Goal: Task Accomplishment & Management: Manage account settings

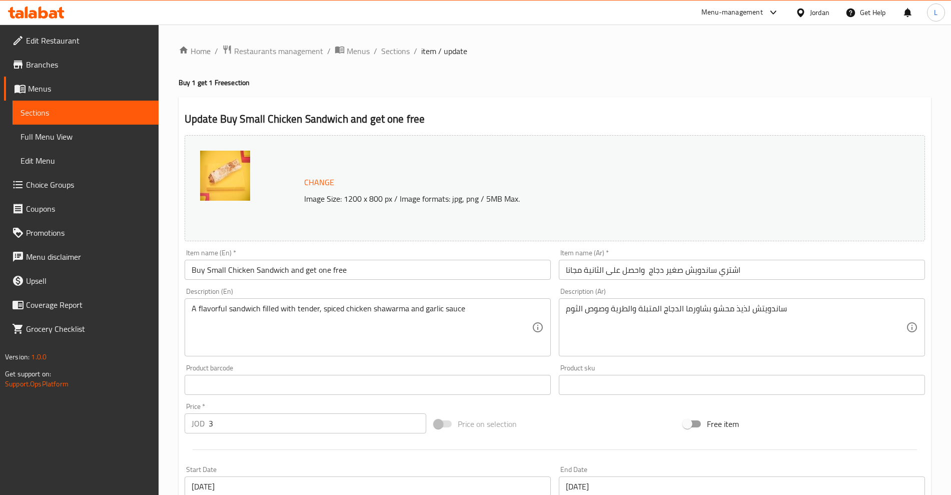
scroll to position [243, 0]
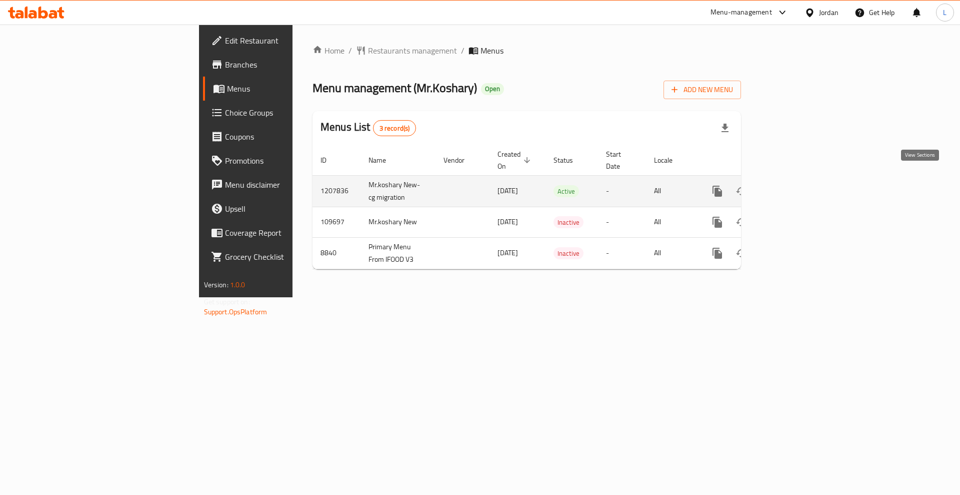
click at [802, 188] on link "enhanced table" at bounding box center [790, 191] width 24 height 24
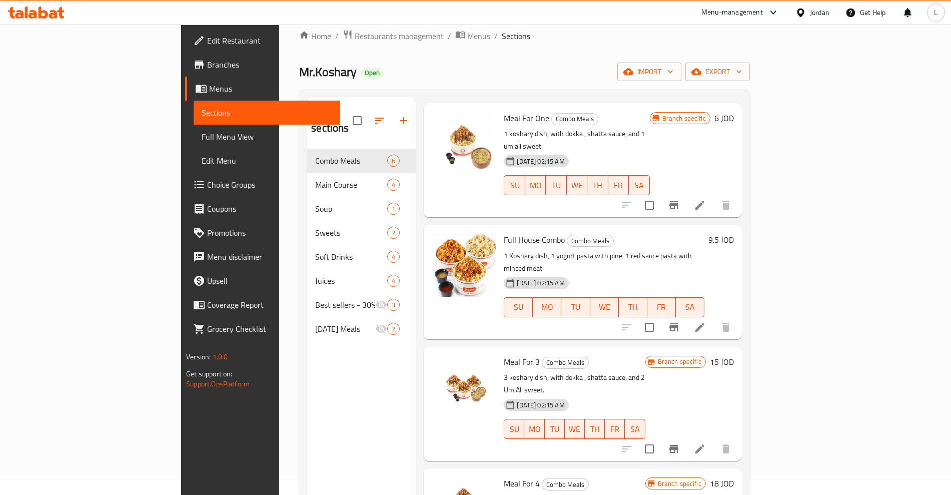
scroll to position [63, 0]
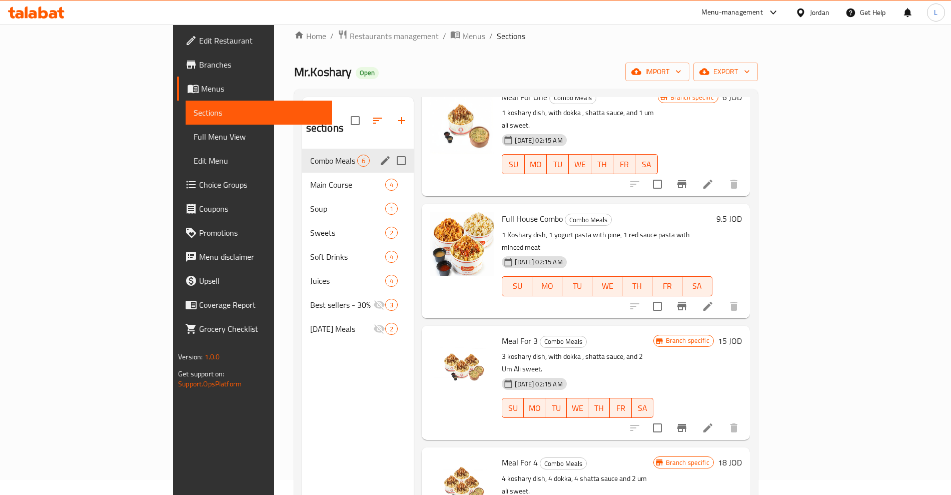
drag, startPoint x: 229, startPoint y: 169, endPoint x: 227, endPoint y: 178, distance: 9.2
click at [310, 179] on span "Main Course" at bounding box center [348, 185] width 76 height 12
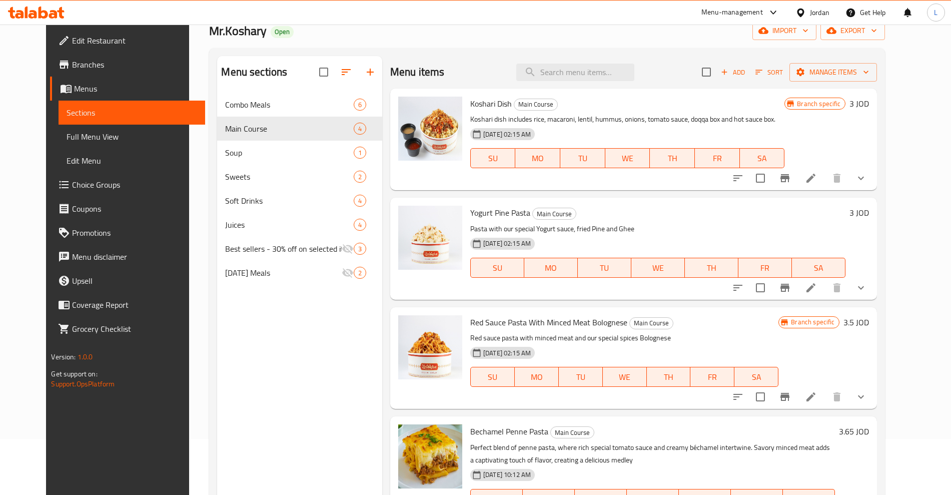
scroll to position [78, 0]
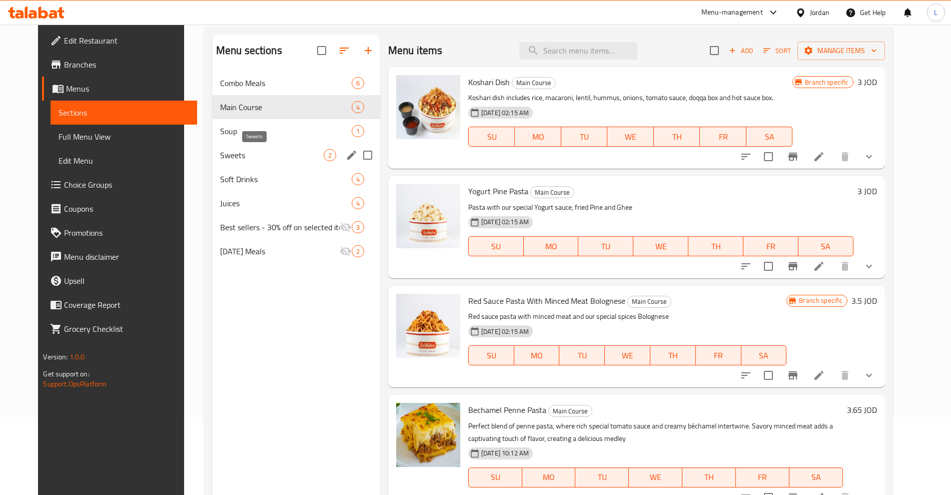
click at [220, 158] on span "Sweets" at bounding box center [272, 155] width 104 height 12
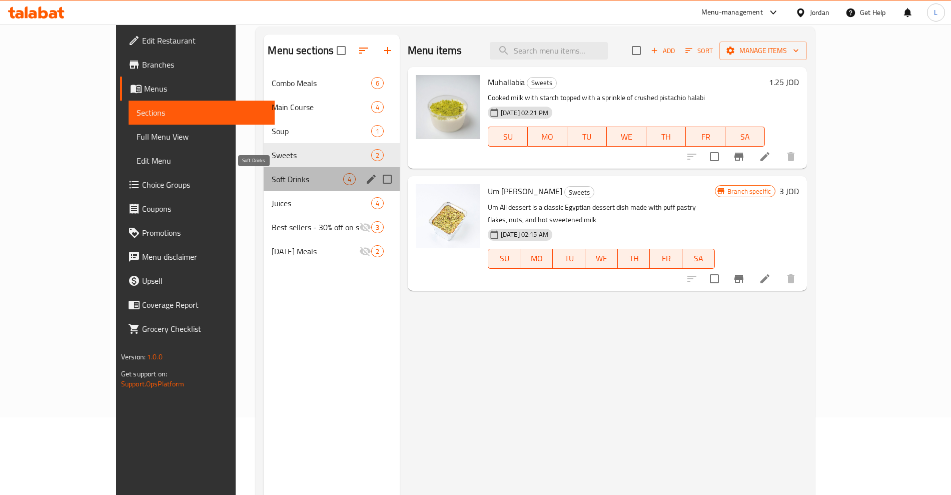
click at [272, 181] on span "Soft Drinks" at bounding box center [307, 179] width 71 height 12
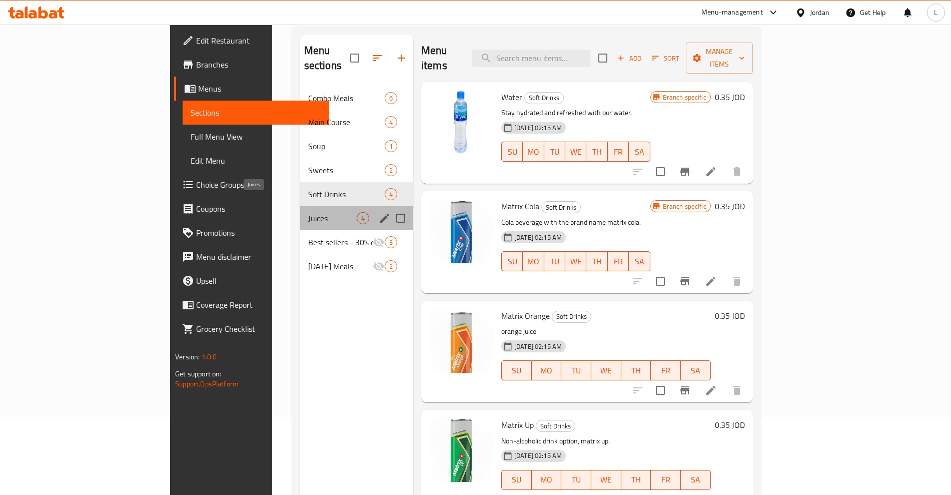
click at [308, 212] on span "Juices" at bounding box center [332, 218] width 49 height 12
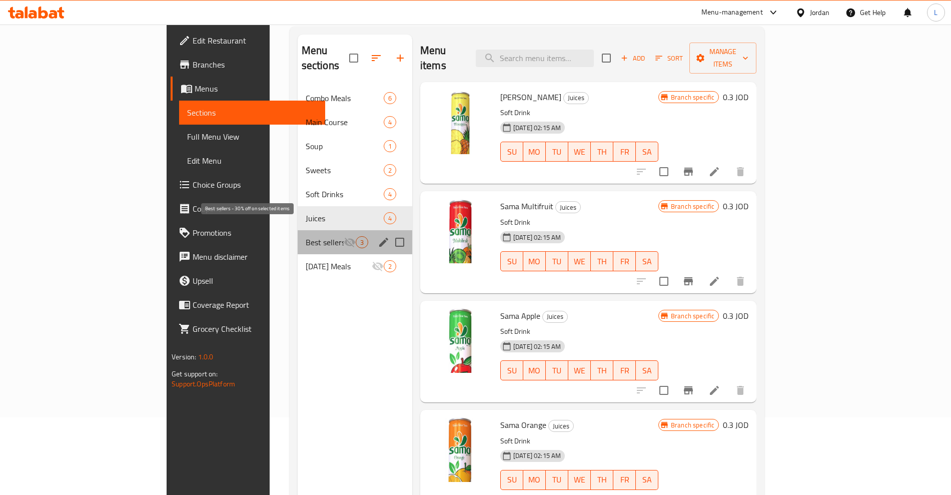
click at [306, 236] on span "Best sellers - 30% off on selected items" at bounding box center [325, 242] width 38 height 12
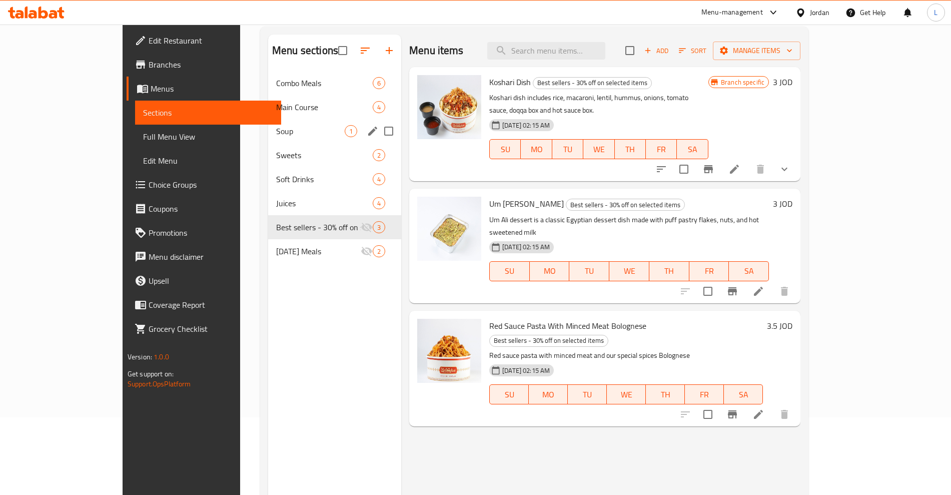
click at [268, 141] on div "Soup 1" at bounding box center [334, 131] width 133 height 24
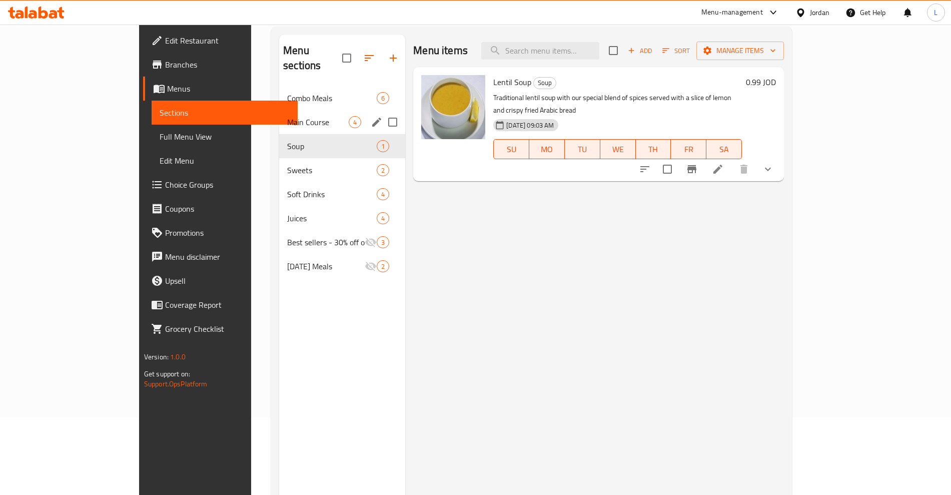
click at [287, 116] on span "Main Course" at bounding box center [318, 122] width 62 height 12
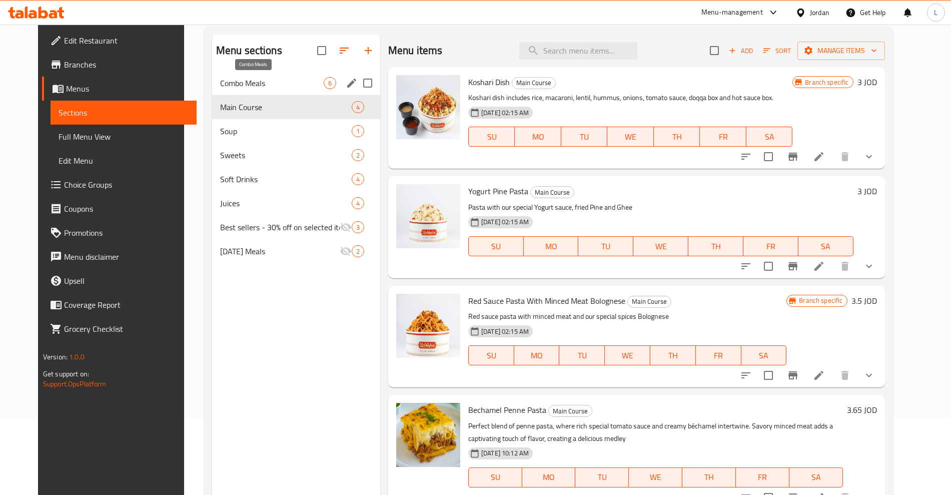
click at [230, 80] on span "Combo Meals" at bounding box center [272, 83] width 104 height 12
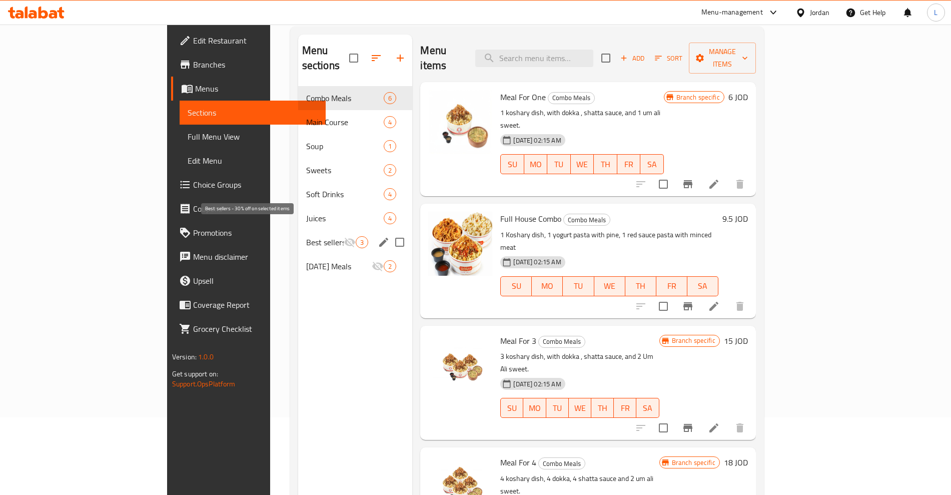
click at [306, 236] on span "Best sellers - 30% off on selected items" at bounding box center [325, 242] width 38 height 12
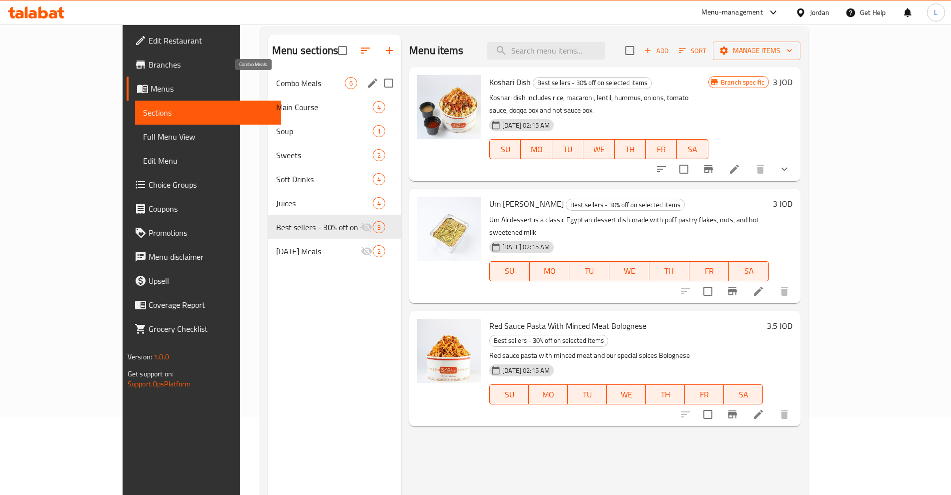
click at [276, 85] on span "Combo Meals" at bounding box center [310, 83] width 69 height 12
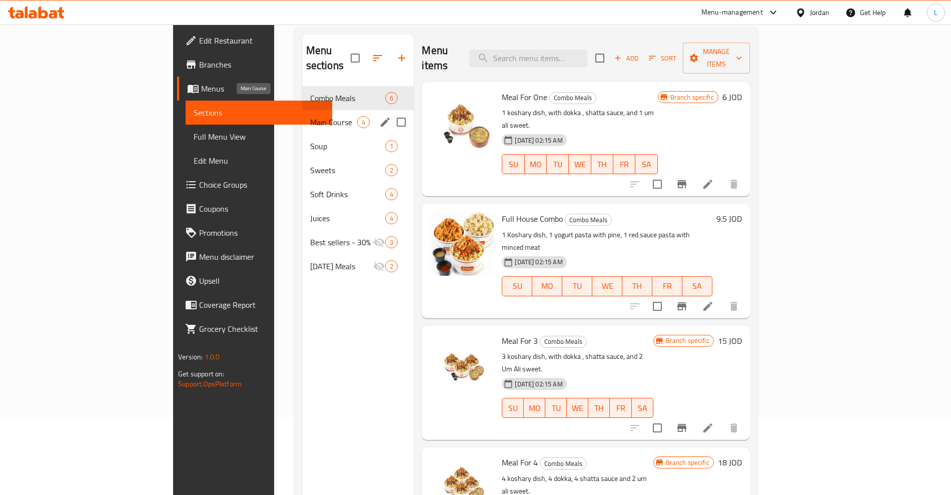
click at [310, 116] on span "Main Course" at bounding box center [334, 122] width 48 height 12
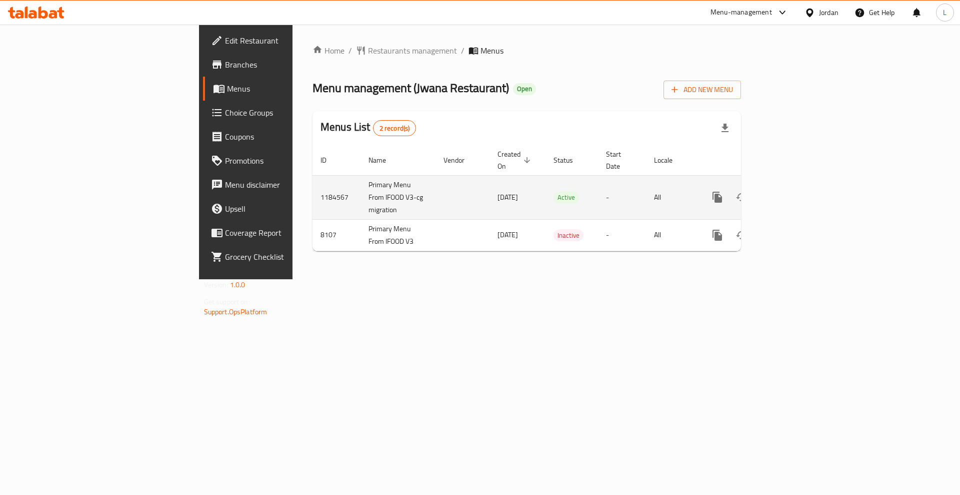
click at [796, 191] on icon "enhanced table" at bounding box center [790, 197] width 12 height 12
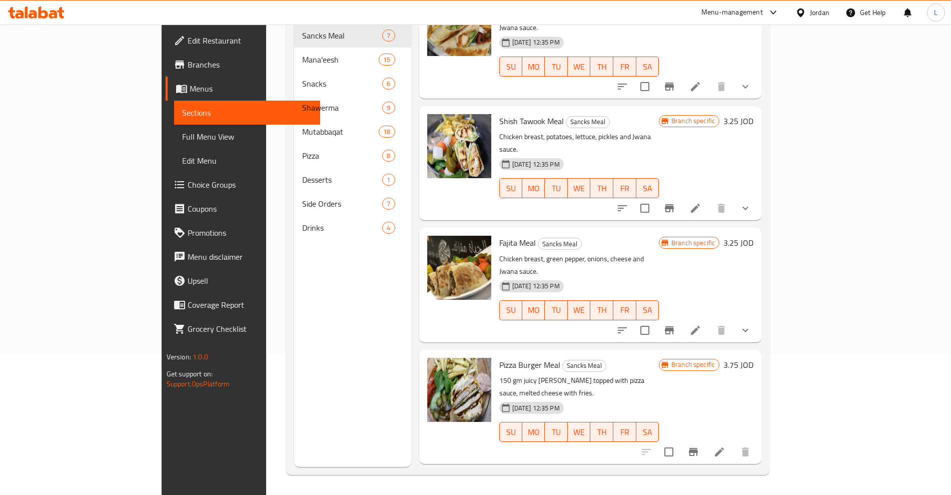
scroll to position [45, 0]
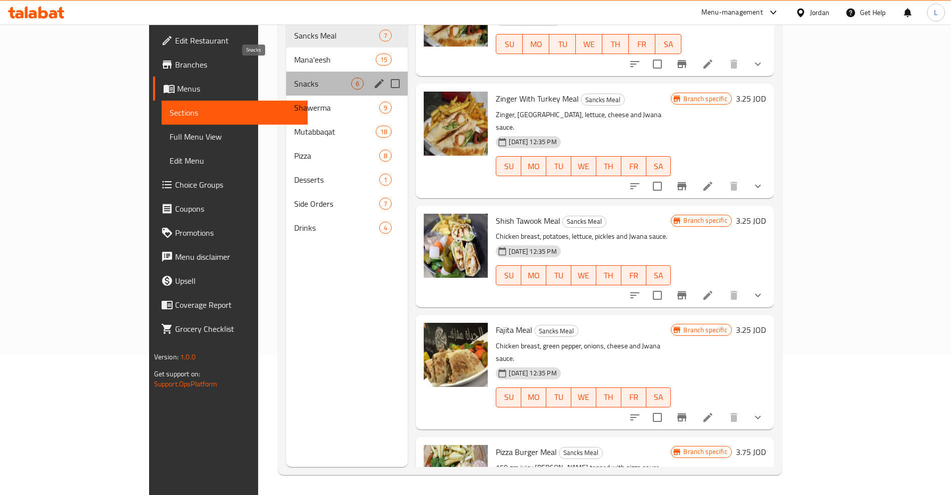
click at [294, 78] on span "Snacks" at bounding box center [323, 84] width 58 height 12
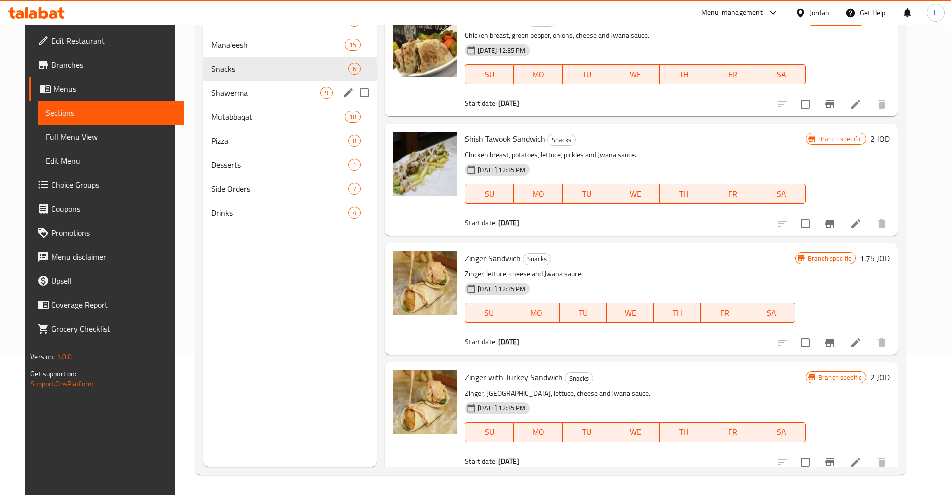
click at [216, 83] on div "Shawerma 9" at bounding box center [290, 93] width 174 height 24
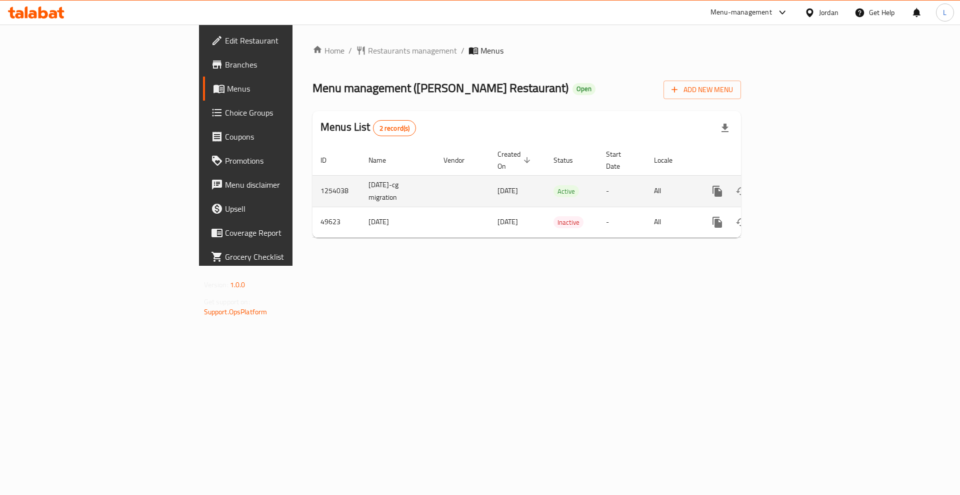
click at [802, 180] on link "enhanced table" at bounding box center [790, 191] width 24 height 24
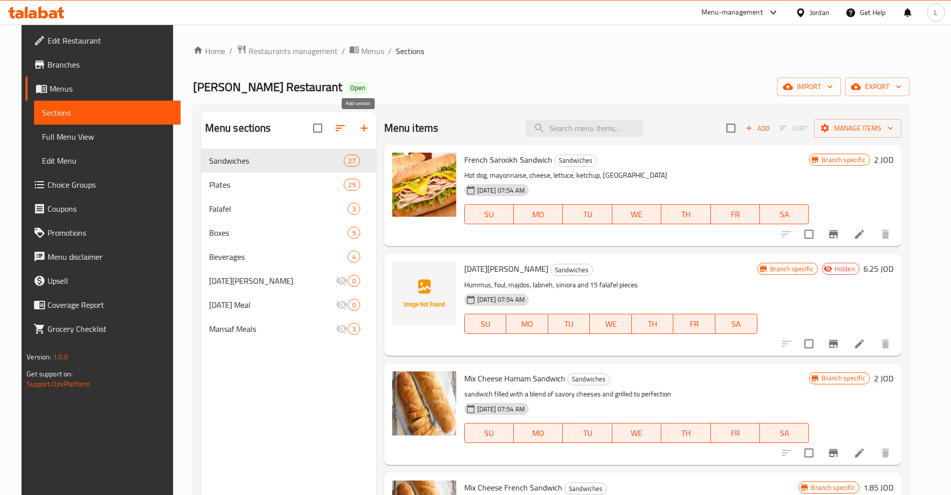
click at [361, 128] on icon "button" at bounding box center [364, 128] width 7 height 7
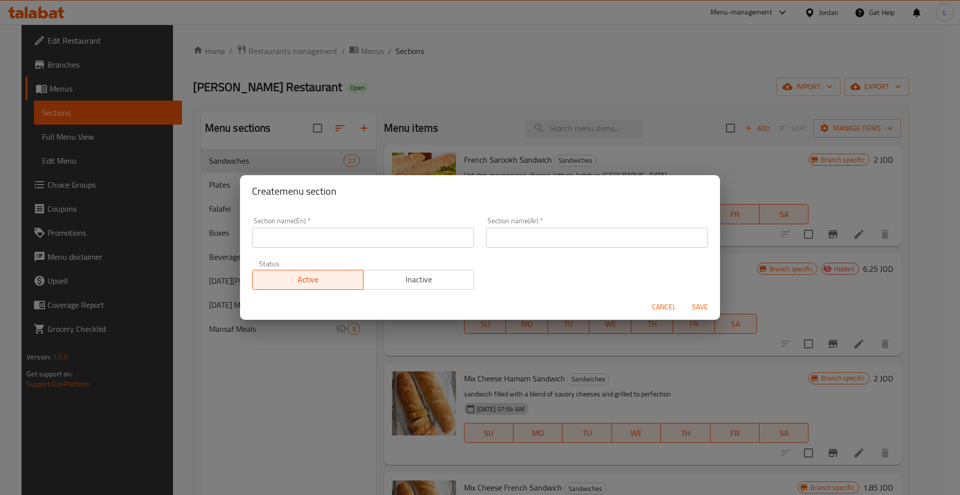
click at [310, 233] on input "text" at bounding box center [363, 238] width 222 height 20
type input "1 JD Offer"
click at [535, 230] on input "text" at bounding box center [597, 238] width 222 height 20
type input "عرض الدينار"
click at [701, 306] on span "Save" at bounding box center [700, 307] width 24 height 13
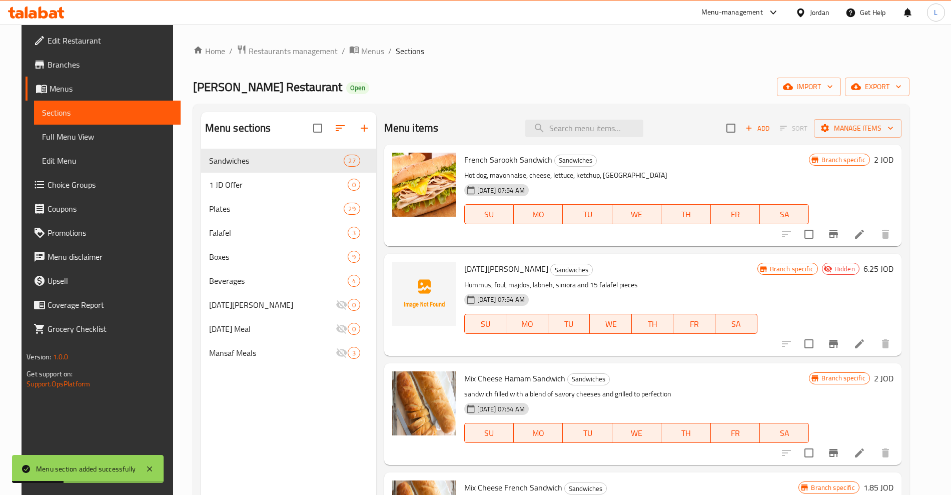
click at [334, 134] on button "button" at bounding box center [340, 128] width 24 height 24
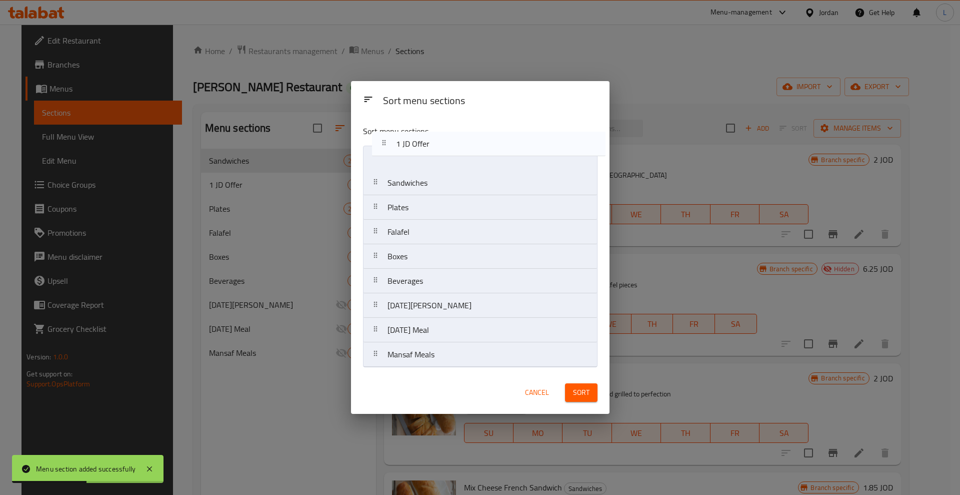
drag, startPoint x: 380, startPoint y: 182, endPoint x: 453, endPoint y: 221, distance: 82.6
click at [389, 138] on div "Sort menu sections Sandwiches 1 JD Offer Plates Falafel Boxes Beverages Ramadan…" at bounding box center [480, 244] width 259 height 254
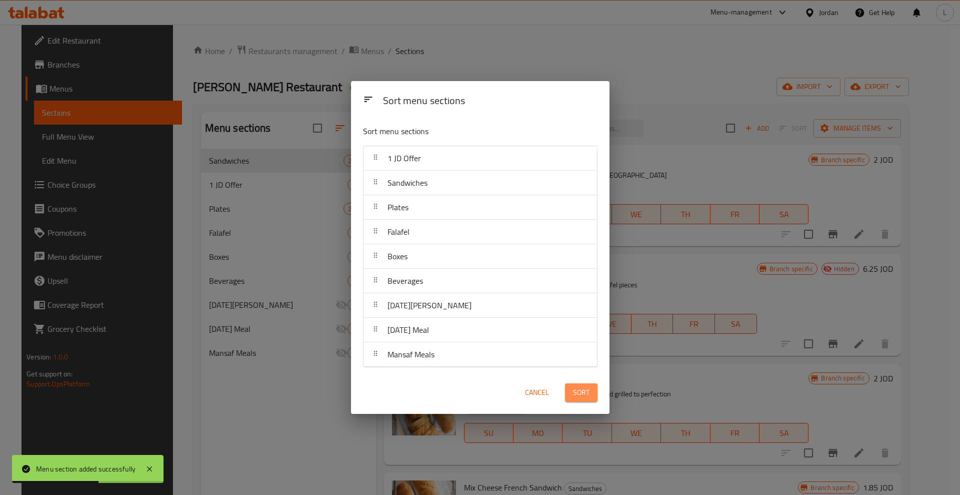
click at [596, 383] on button "Sort" at bounding box center [581, 392] width 33 height 19
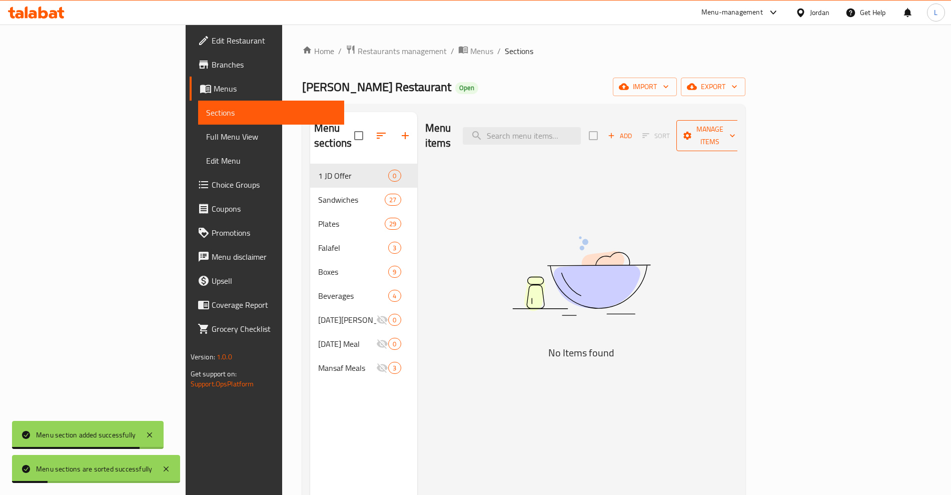
click at [735, 132] on span "Manage items" at bounding box center [709, 135] width 51 height 25
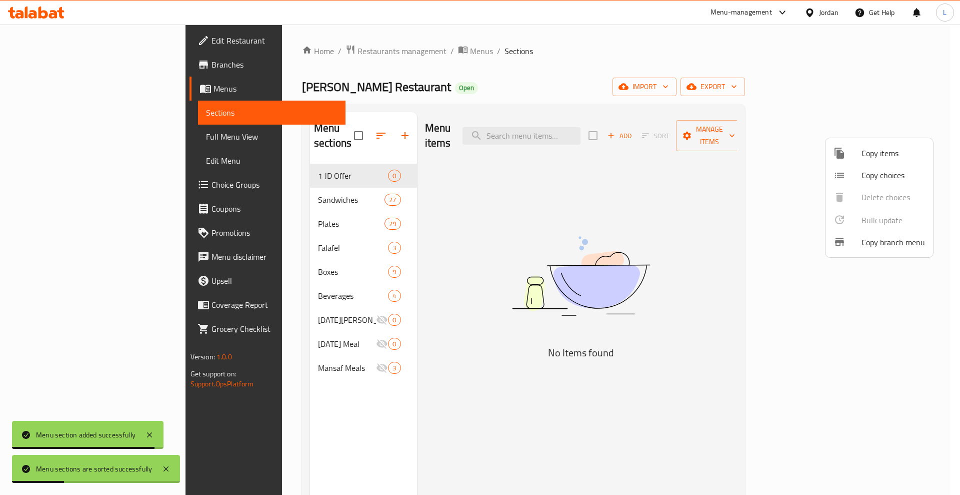
click at [874, 152] on span "Copy items" at bounding box center [894, 153] width 64 height 12
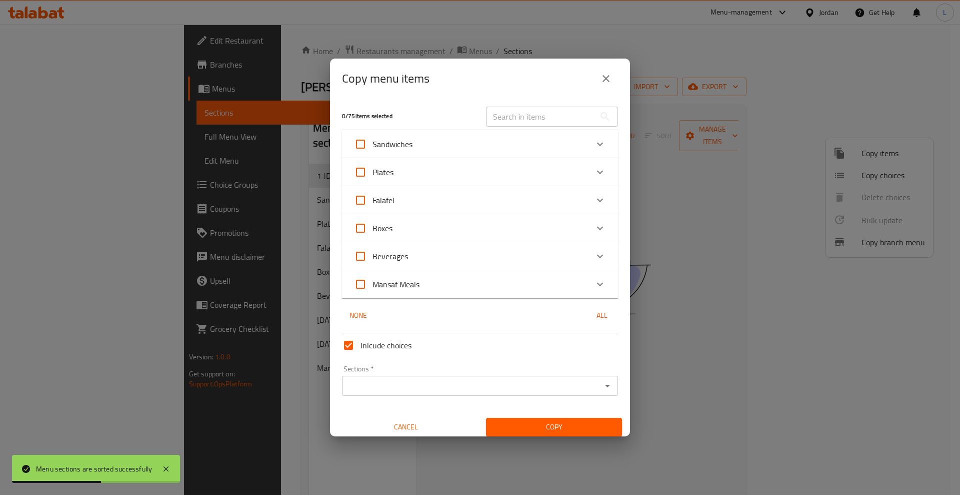
click at [480, 146] on div "Sandwiches" at bounding box center [471, 144] width 234 height 24
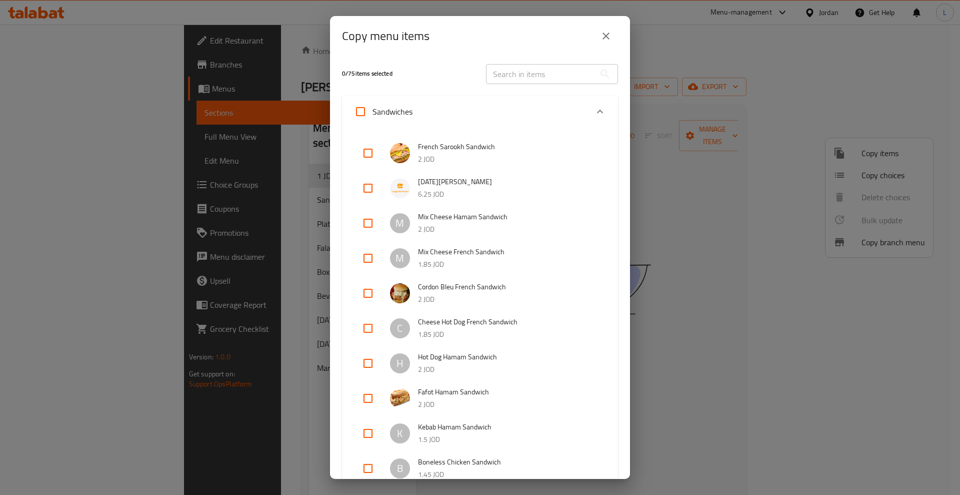
click at [371, 362] on input "checkbox" at bounding box center [368, 363] width 24 height 24
checkbox input "true"
click at [371, 401] on input "checkbox" at bounding box center [368, 398] width 24 height 24
checkbox input "true"
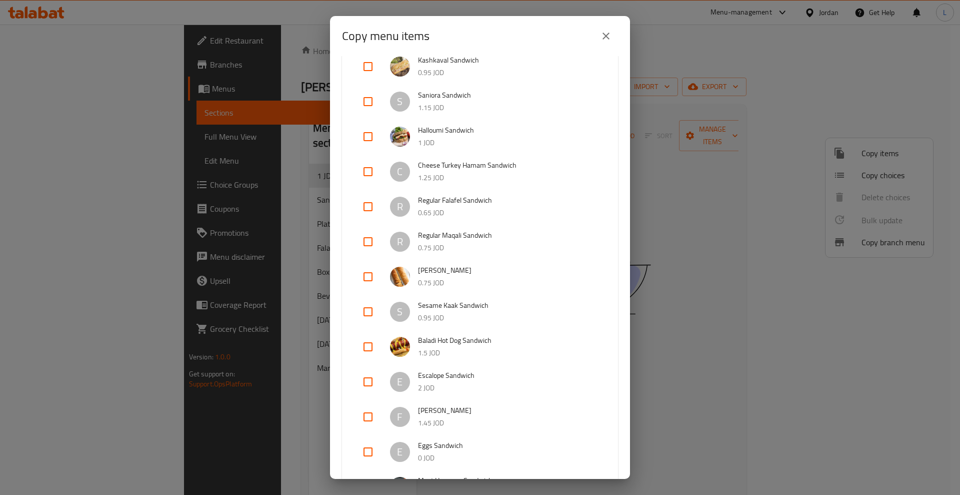
scroll to position [500, 0]
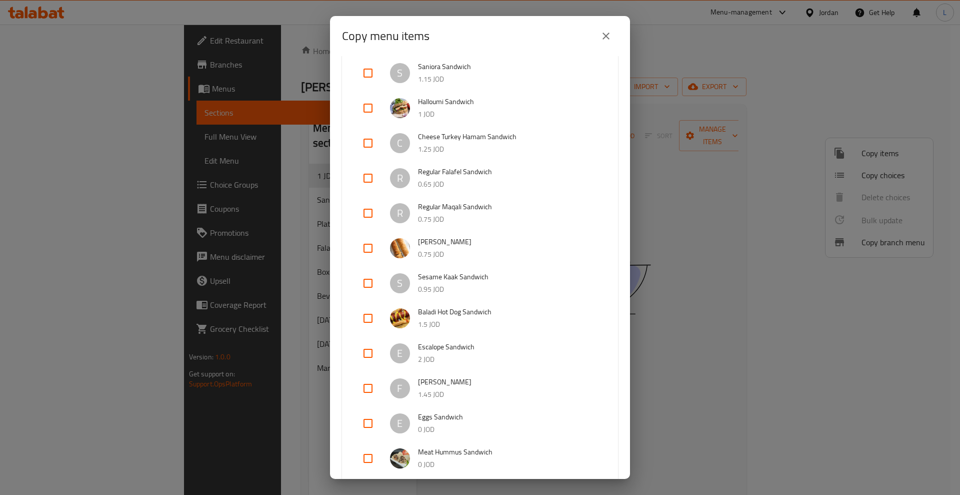
drag, startPoint x: 373, startPoint y: 349, endPoint x: 386, endPoint y: 344, distance: 13.7
click at [372, 350] on input "checkbox" at bounding box center [368, 353] width 24 height 24
checkbox input "true"
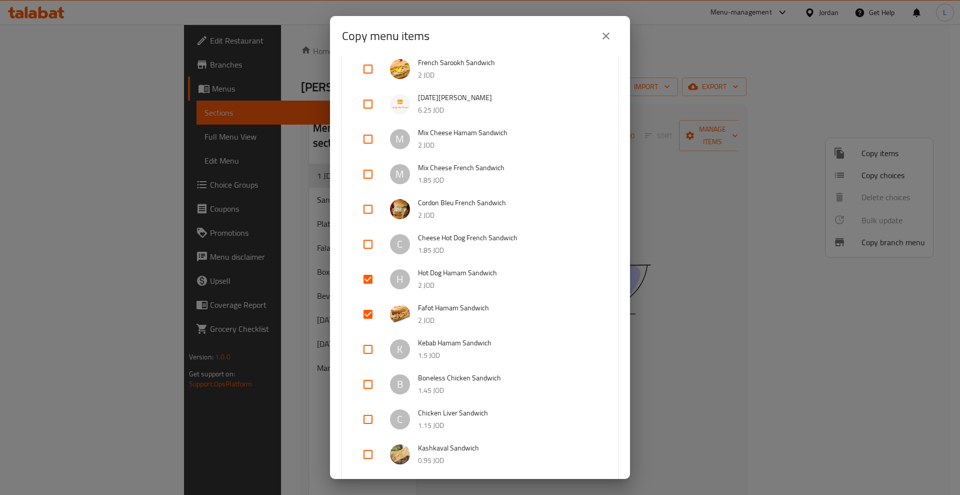
scroll to position [63, 0]
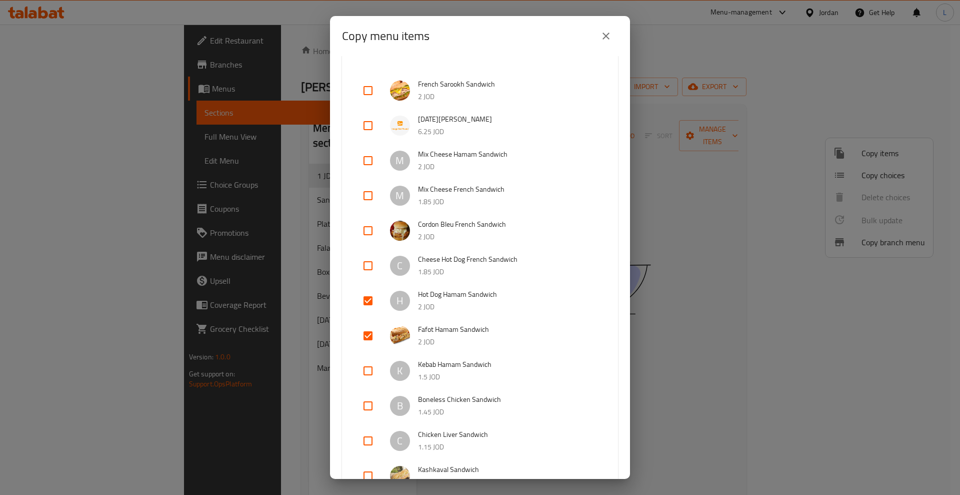
click at [370, 157] on input "checkbox" at bounding box center [368, 161] width 24 height 24
checkbox input "true"
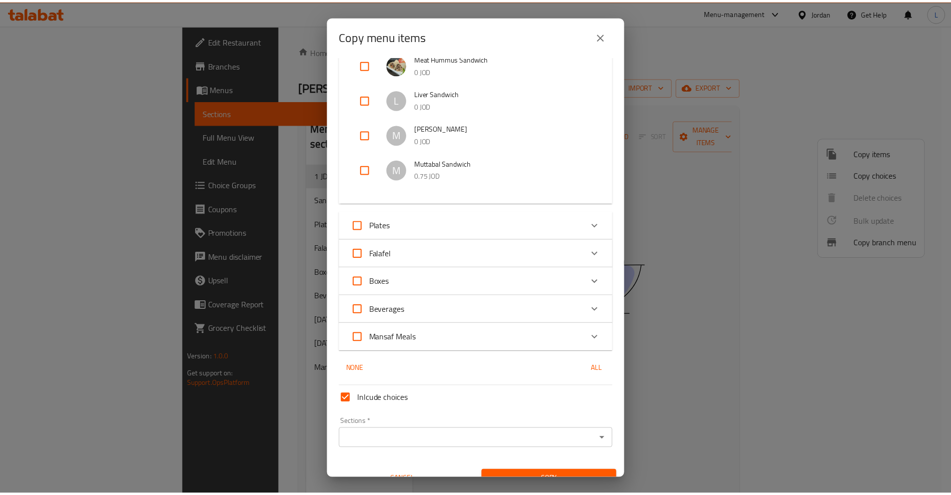
scroll to position [910, 0]
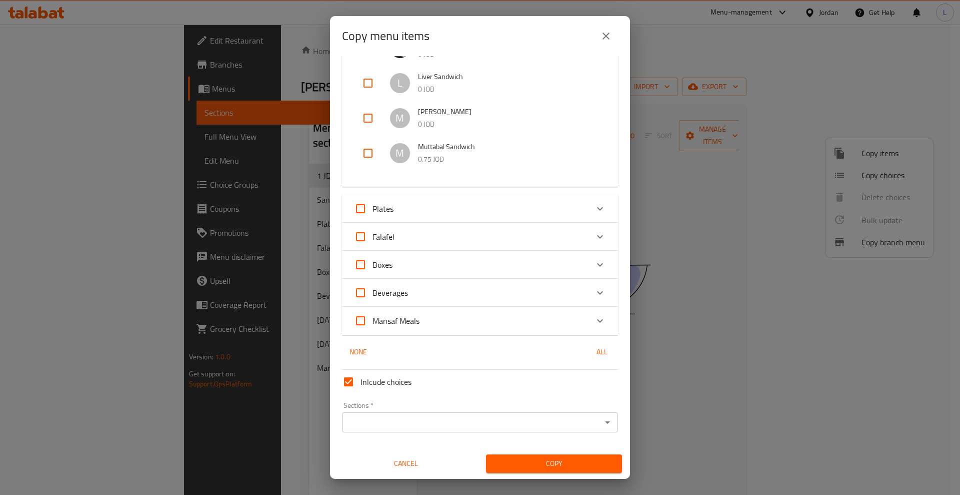
click at [547, 425] on input "Sections   *" at bounding box center [472, 422] width 254 height 14
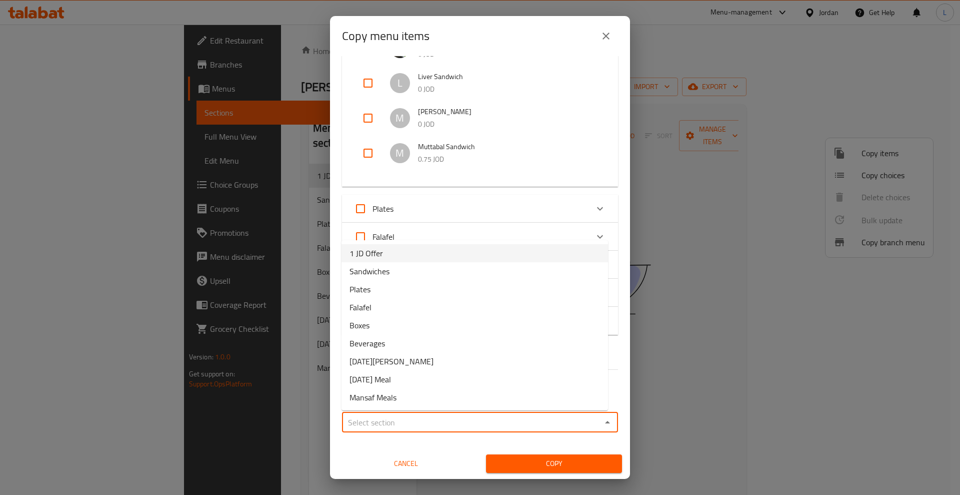
click at [378, 251] on span "1 JD Offer" at bounding box center [367, 253] width 34 height 12
type input "1 JD Offer"
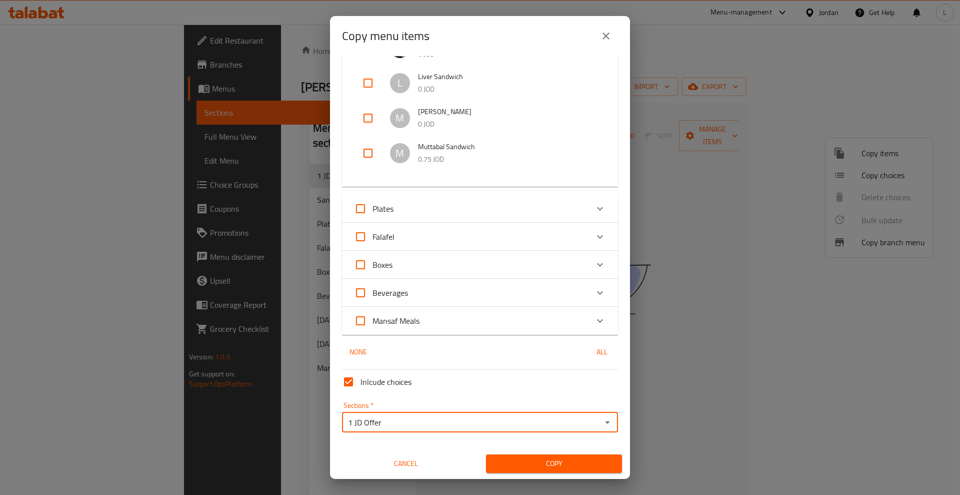
click at [518, 464] on span "Copy" at bounding box center [554, 463] width 120 height 13
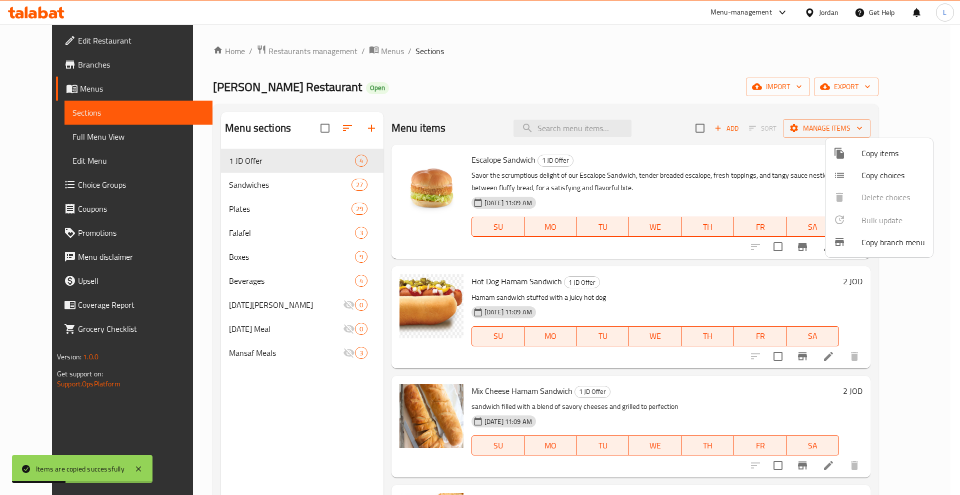
click at [625, 69] on div at bounding box center [480, 247] width 960 height 495
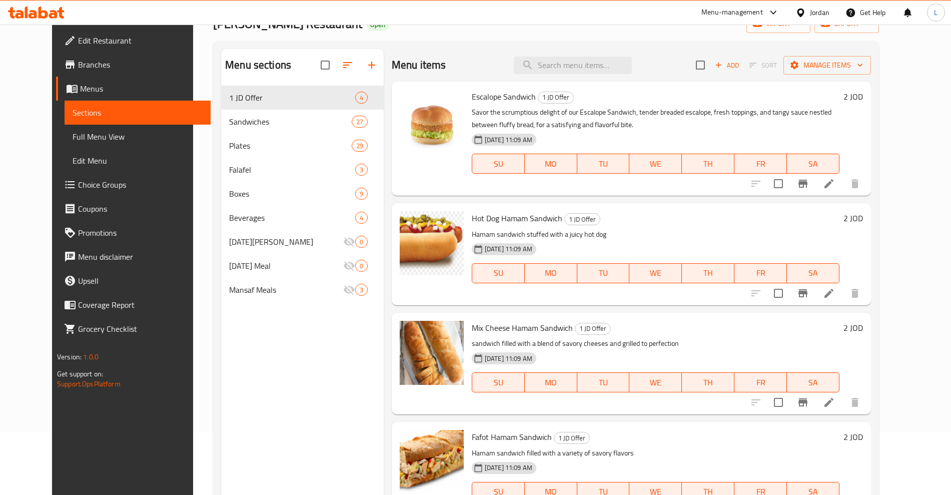
scroll to position [0, 0]
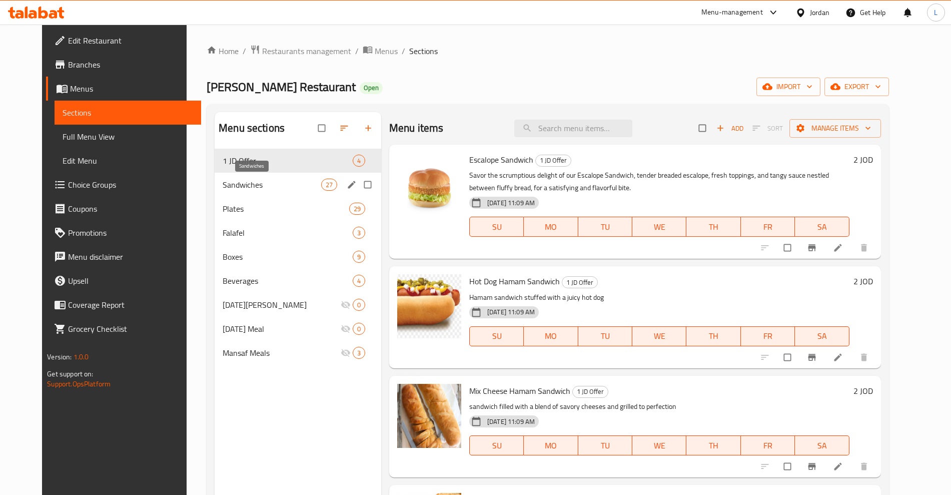
click at [223, 187] on span "Sandwiches" at bounding box center [272, 185] width 99 height 12
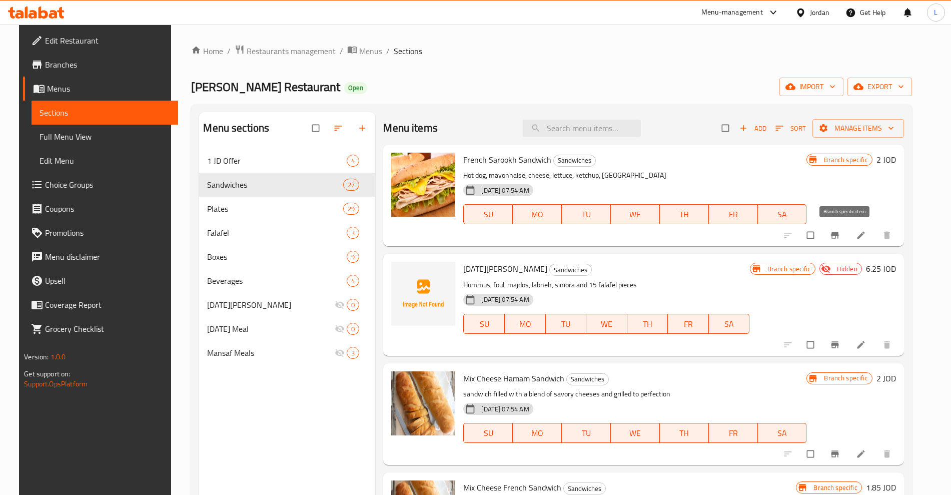
click at [838, 234] on icon "Branch-specific-item" at bounding box center [835, 235] width 8 height 7
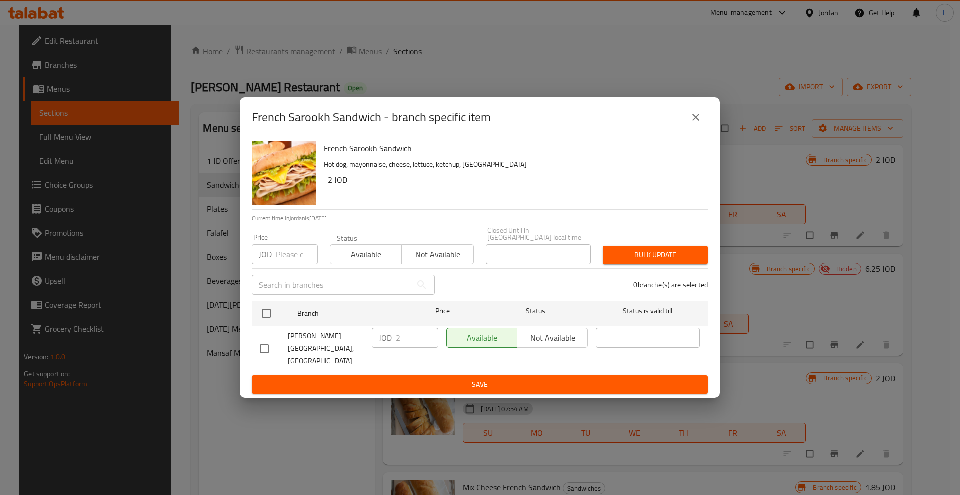
click at [552, 342] on div "Available Not available" at bounding box center [518, 338] width 142 height 20
click at [695, 123] on icon "close" at bounding box center [696, 117] width 12 height 12
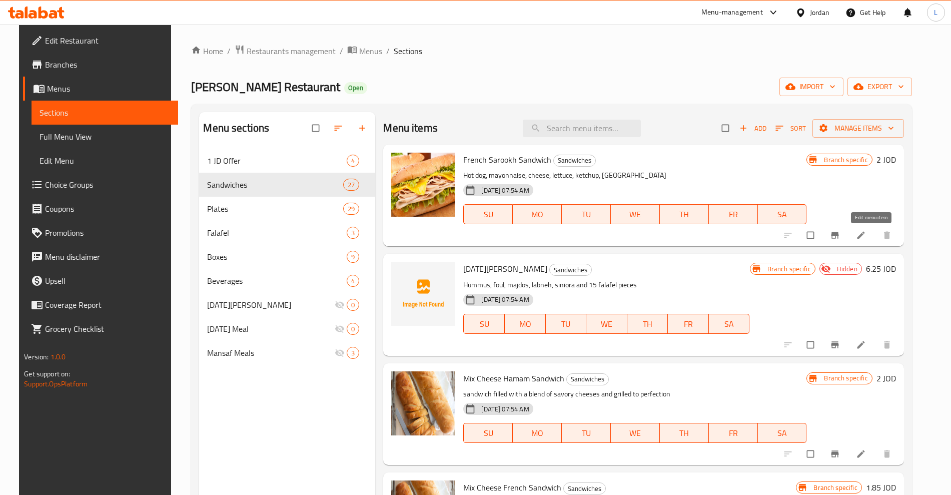
click at [864, 236] on icon at bounding box center [861, 236] width 8 height 8
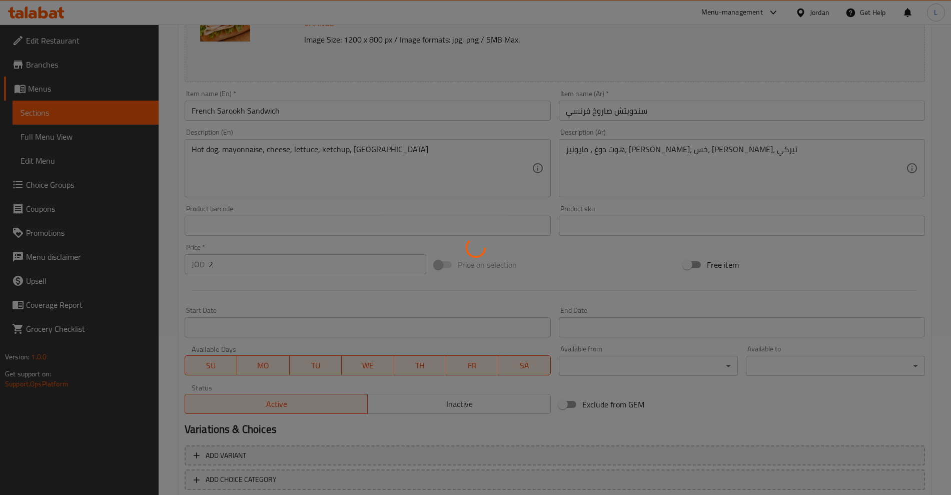
scroll to position [219, 0]
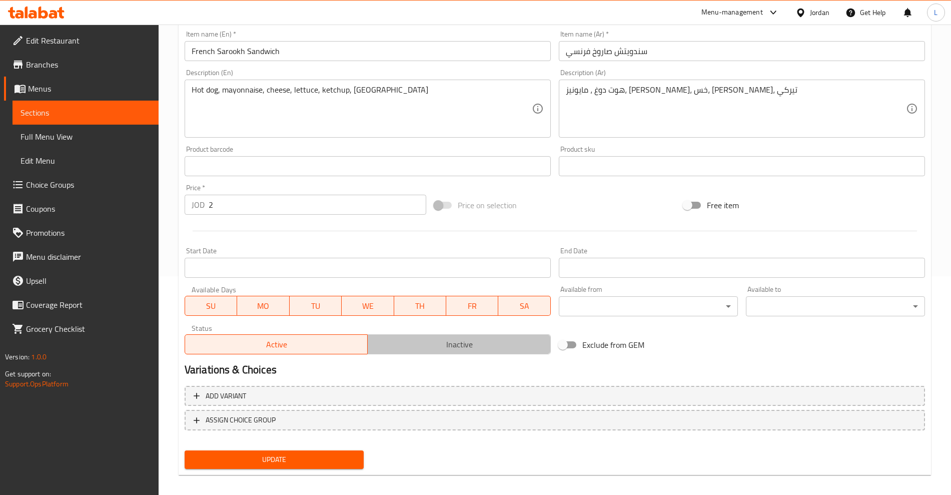
click at [430, 343] on span "Inactive" at bounding box center [459, 344] width 175 height 15
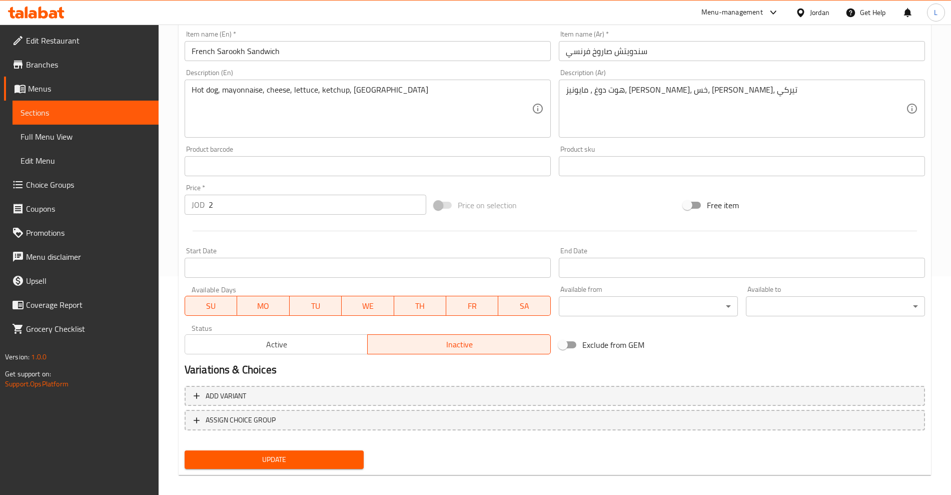
click at [297, 458] on span "Update" at bounding box center [274, 459] width 163 height 13
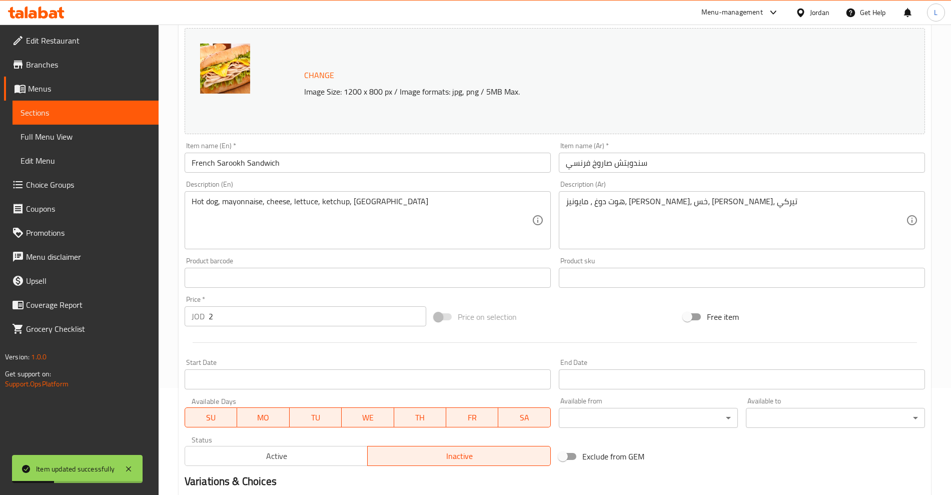
scroll to position [227, 0]
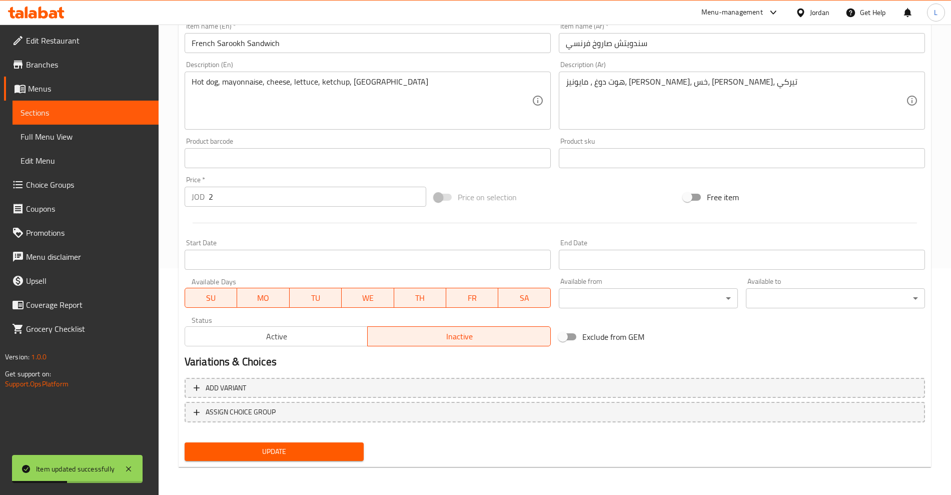
click at [261, 339] on span "Active" at bounding box center [276, 336] width 175 height 15
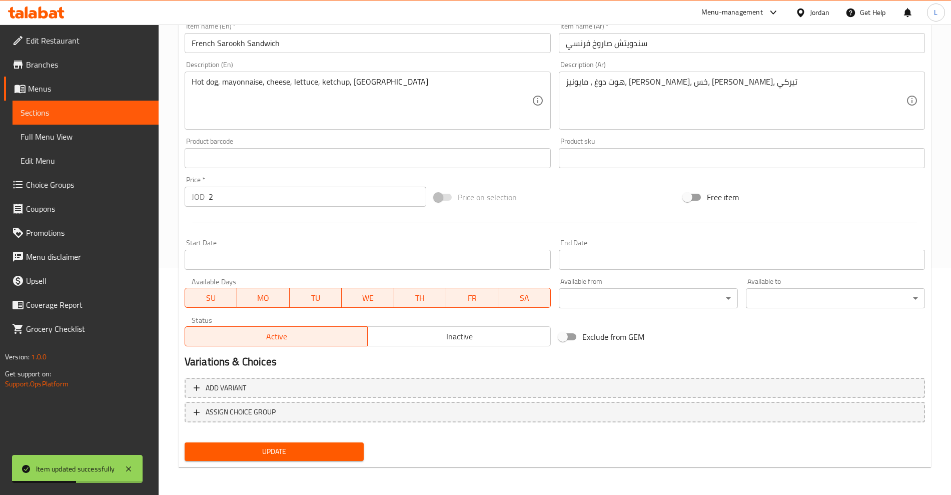
drag, startPoint x: 300, startPoint y: 463, endPoint x: 300, endPoint y: 455, distance: 8.5
click at [300, 463] on div "Update" at bounding box center [274, 451] width 187 height 27
click at [300, 455] on span "Update" at bounding box center [274, 451] width 163 height 13
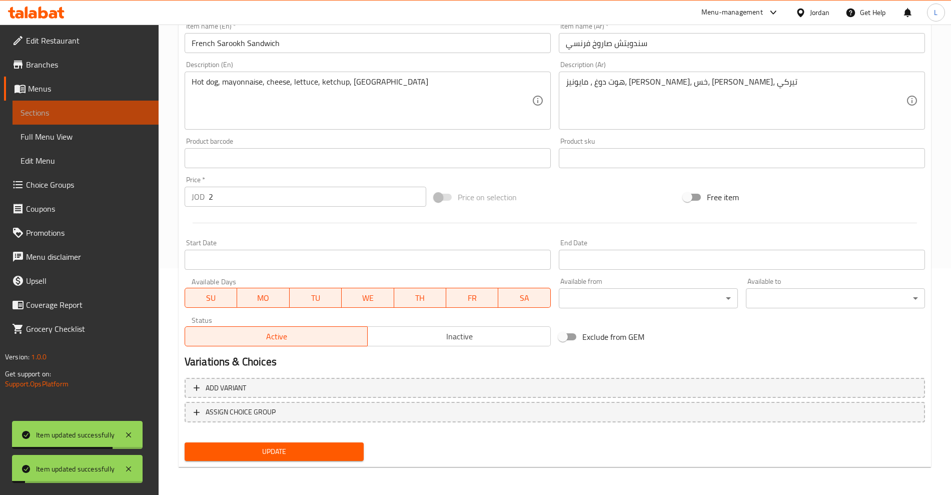
drag, startPoint x: 56, startPoint y: 109, endPoint x: 114, endPoint y: 135, distance: 62.9
click at [56, 109] on span "Sections" at bounding box center [86, 113] width 130 height 12
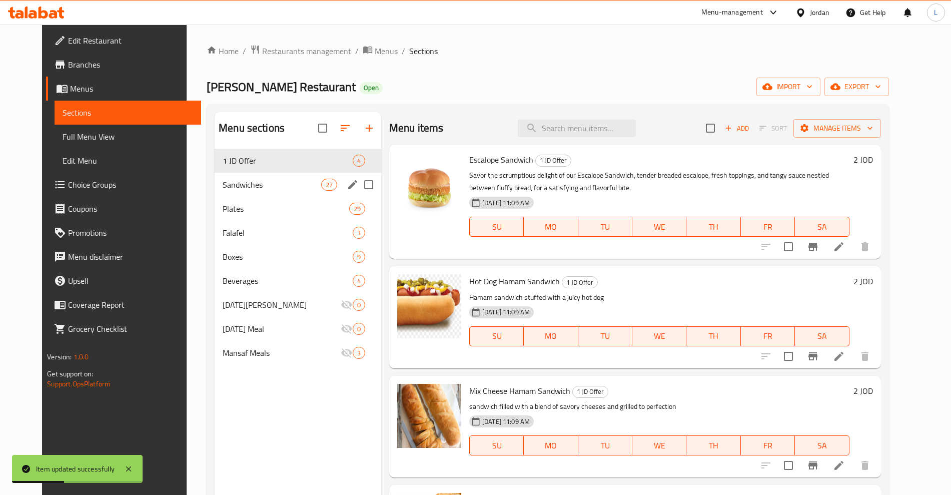
click at [223, 191] on div "Sandwiches 27" at bounding box center [298, 185] width 167 height 24
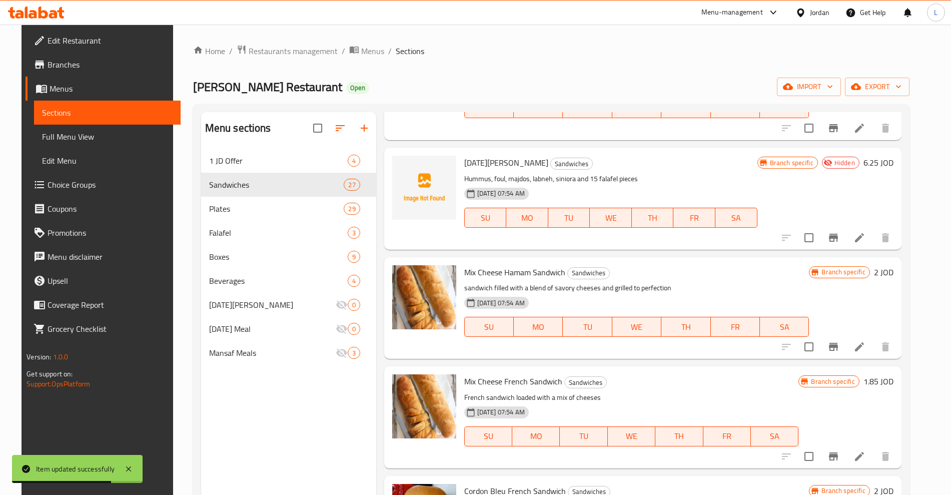
scroll to position [125, 0]
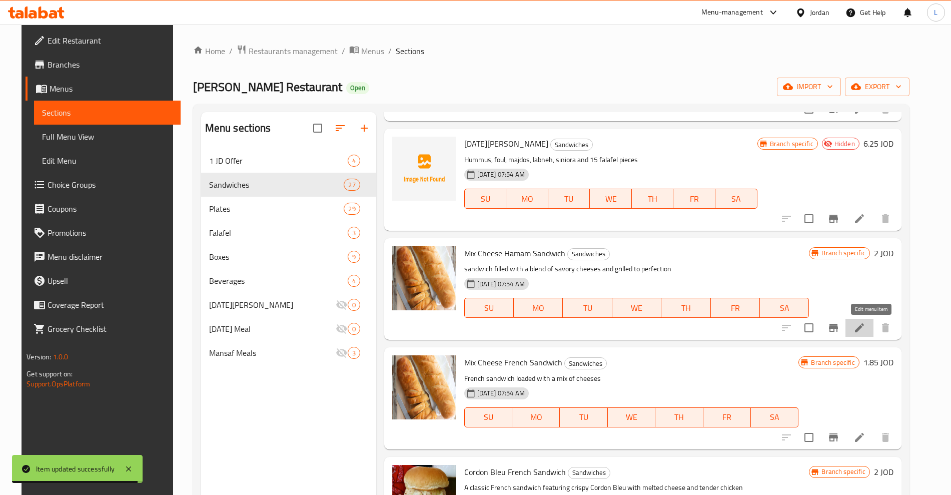
click at [864, 326] on icon at bounding box center [859, 327] width 9 height 9
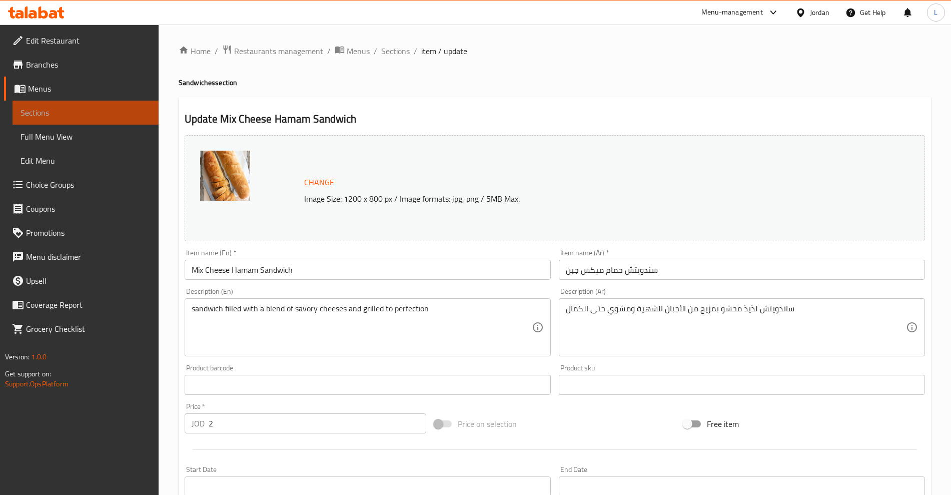
click at [83, 116] on span "Sections" at bounding box center [86, 113] width 130 height 12
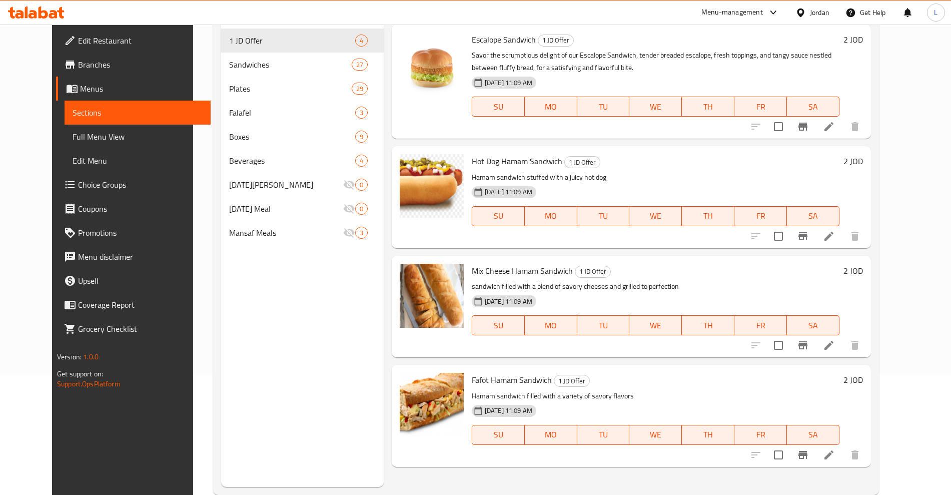
scroll to position [125, 0]
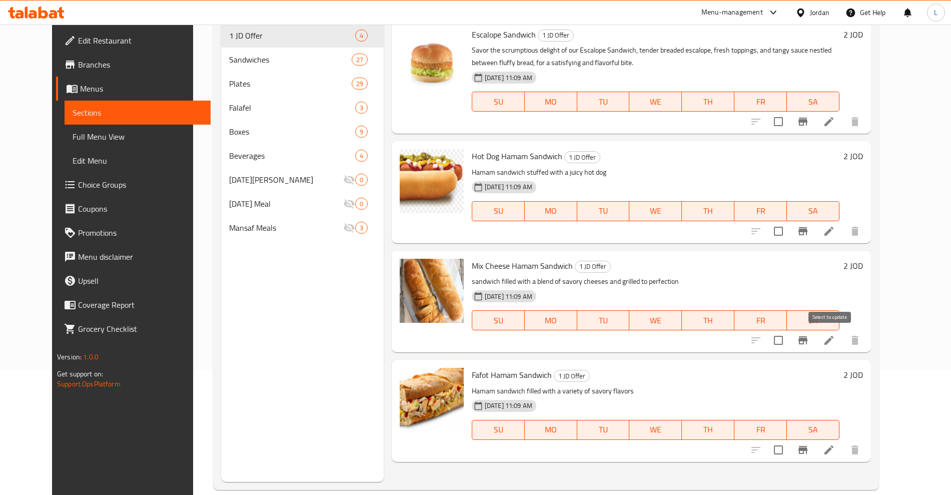
click at [789, 341] on input "checkbox" at bounding box center [778, 340] width 21 height 21
checkbox input "true"
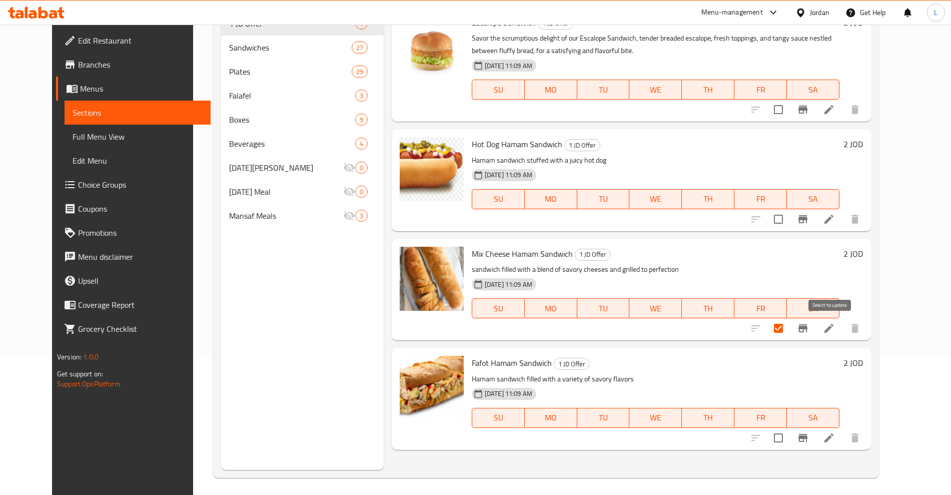
scroll to position [140, 0]
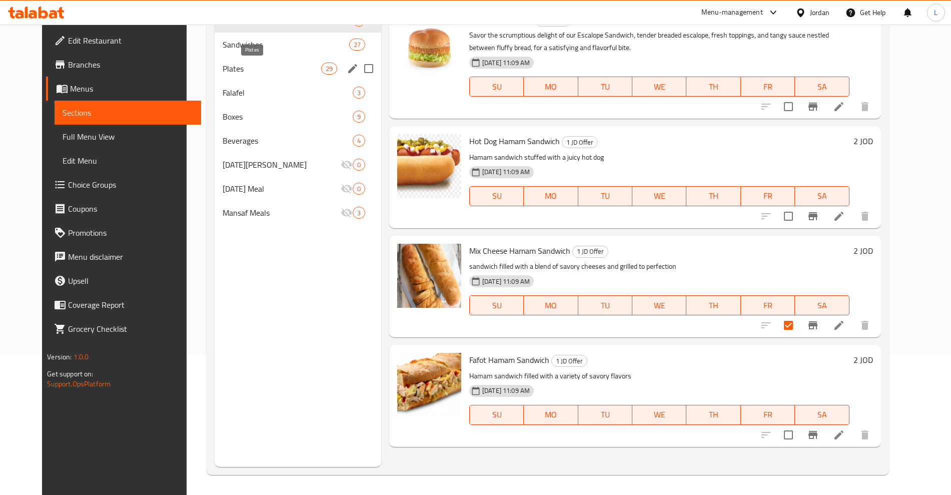
click at [228, 47] on span "Sandwiches" at bounding box center [286, 45] width 127 height 12
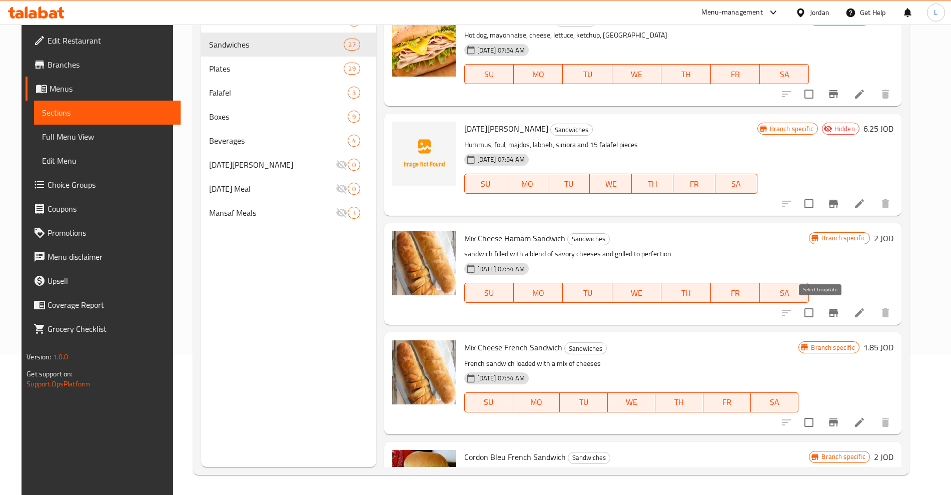
click at [819, 312] on input "checkbox" at bounding box center [808, 312] width 21 height 21
checkbox input "true"
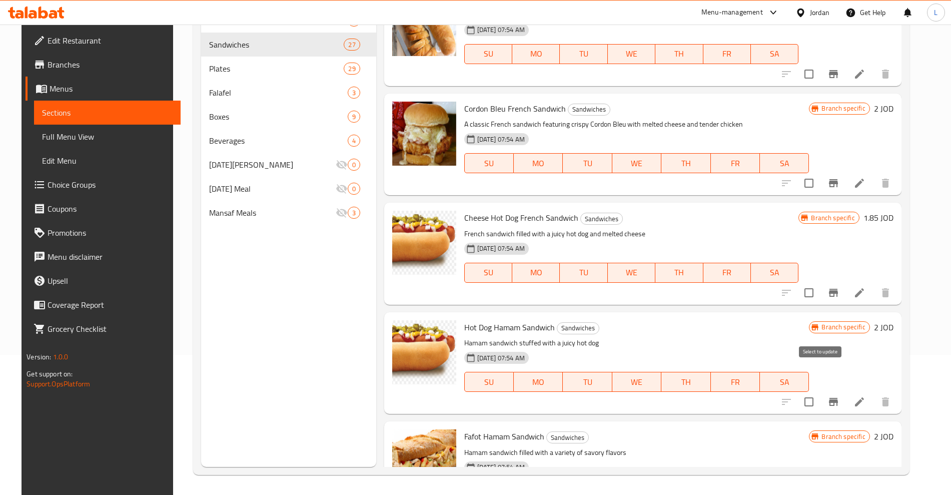
scroll to position [375, 0]
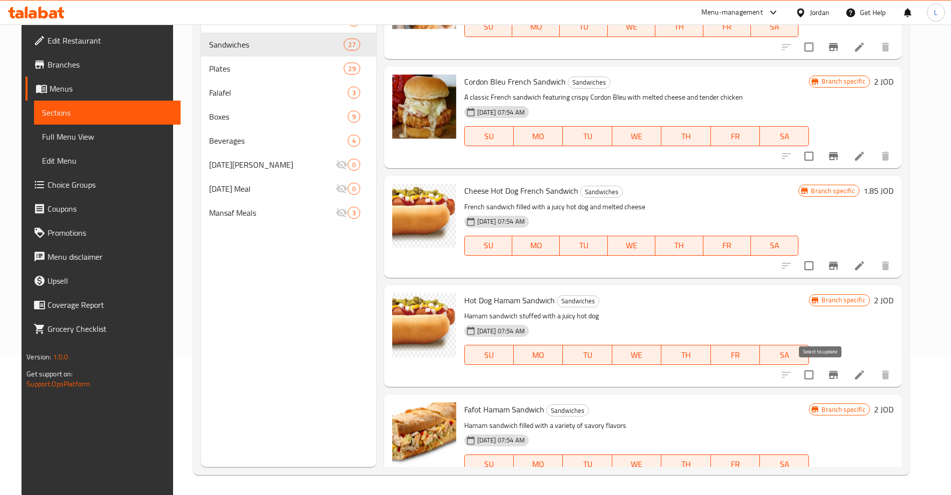
click at [819, 375] on input "checkbox" at bounding box center [808, 374] width 21 height 21
checkbox input "true"
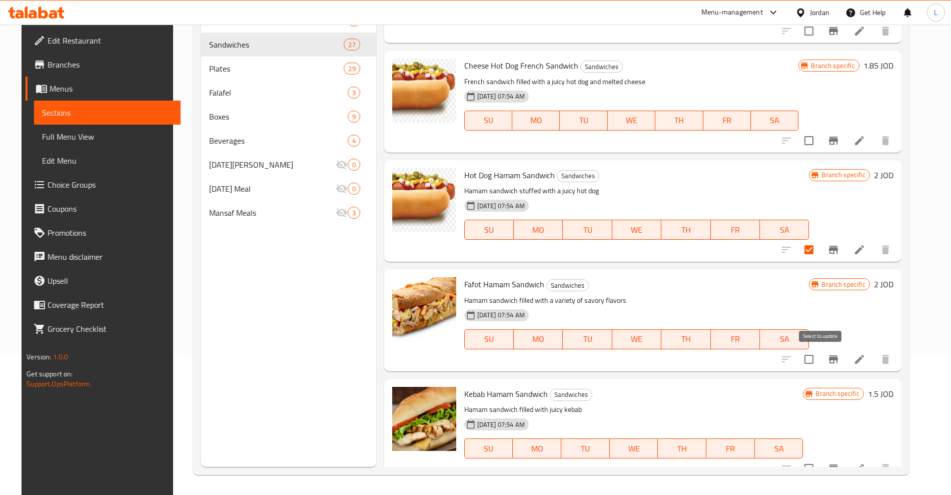
click at [819, 359] on input "checkbox" at bounding box center [808, 359] width 21 height 21
checkbox input "true"
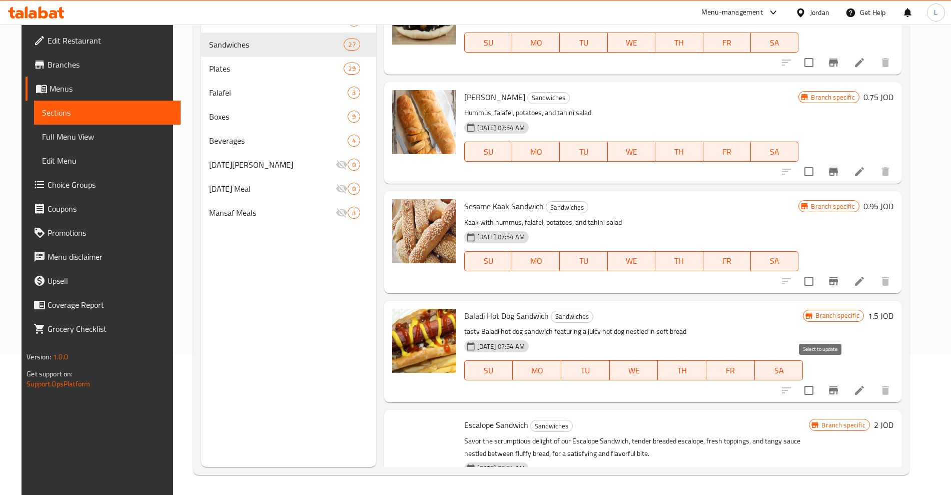
scroll to position [1876, 0]
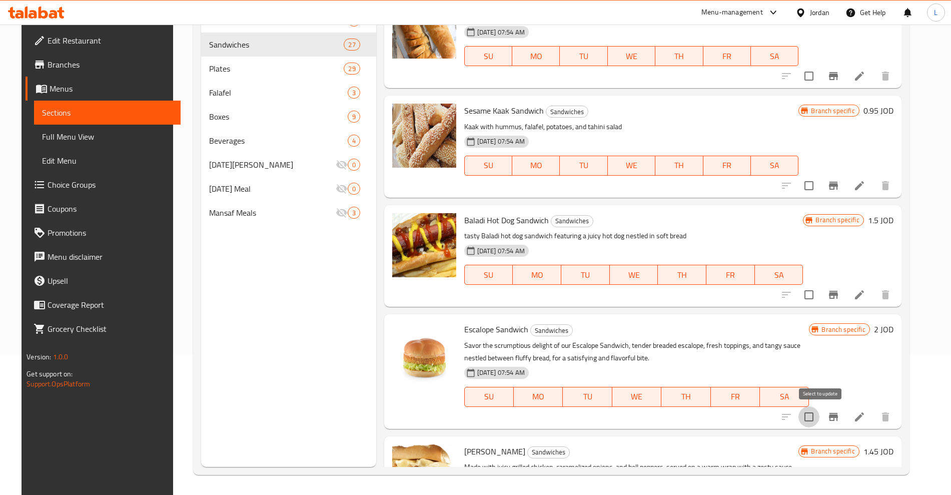
click at [819, 412] on input "checkbox" at bounding box center [808, 416] width 21 height 21
checkbox input "true"
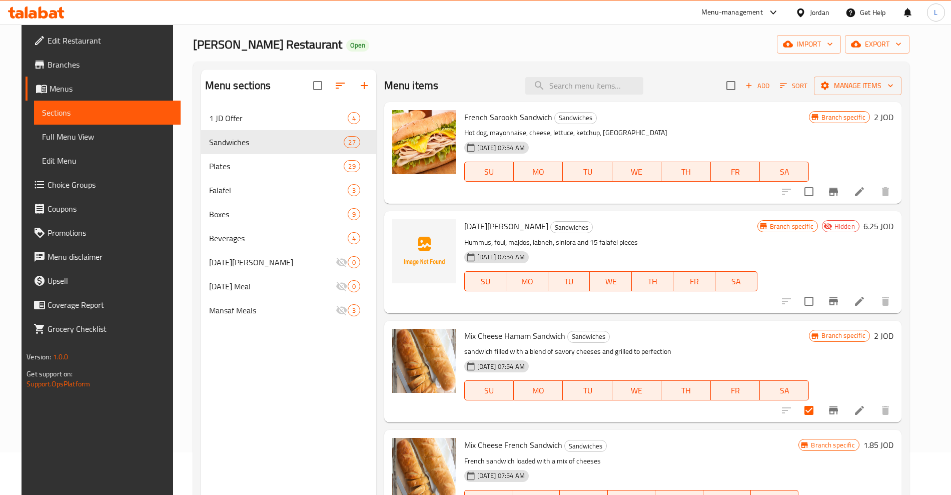
scroll to position [0, 0]
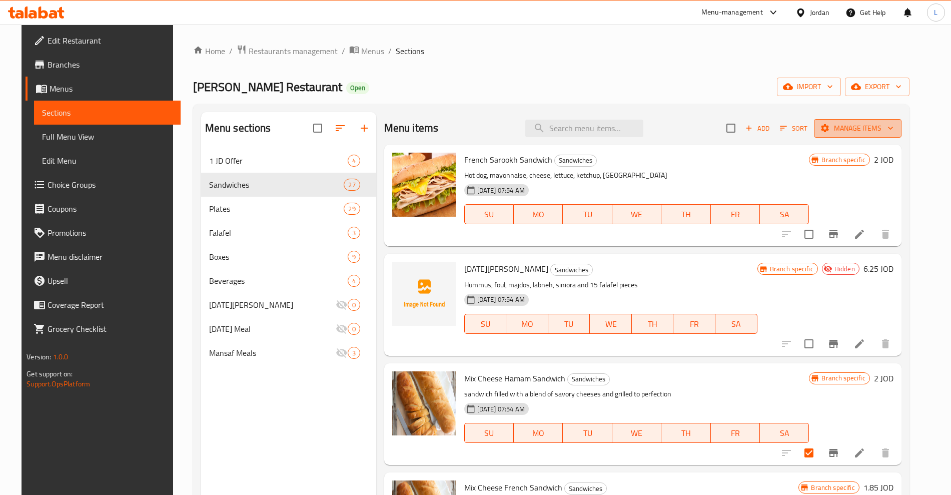
click at [891, 123] on span "Manage items" at bounding box center [858, 128] width 72 height 13
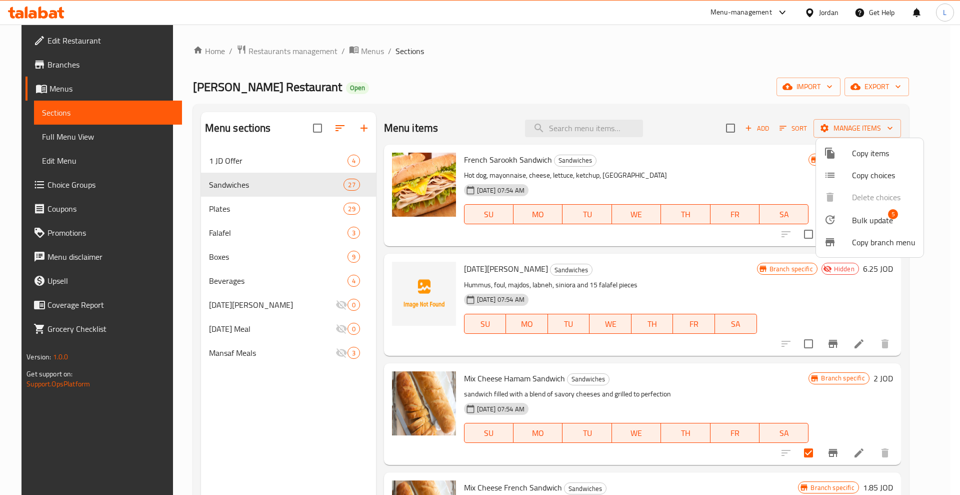
click at [885, 222] on span "Bulk update" at bounding box center [872, 220] width 41 height 12
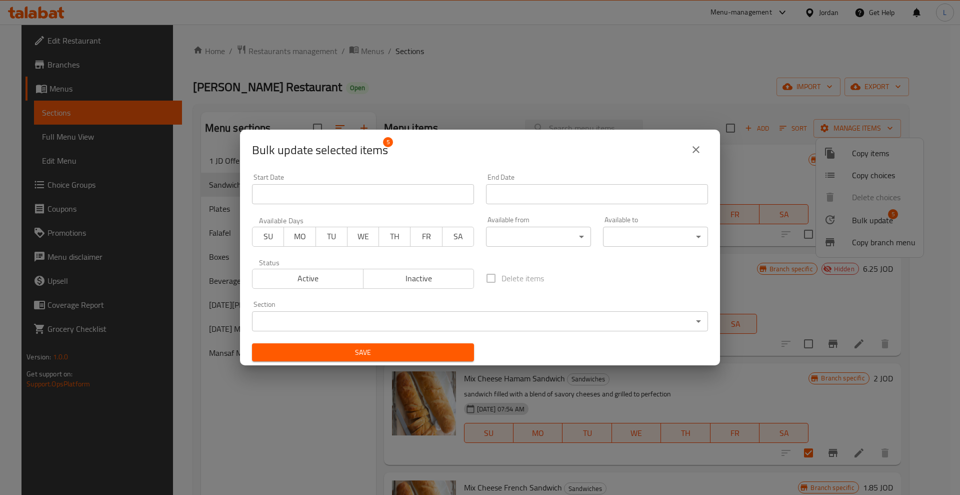
click at [423, 275] on span "Inactive" at bounding box center [419, 278] width 103 height 15
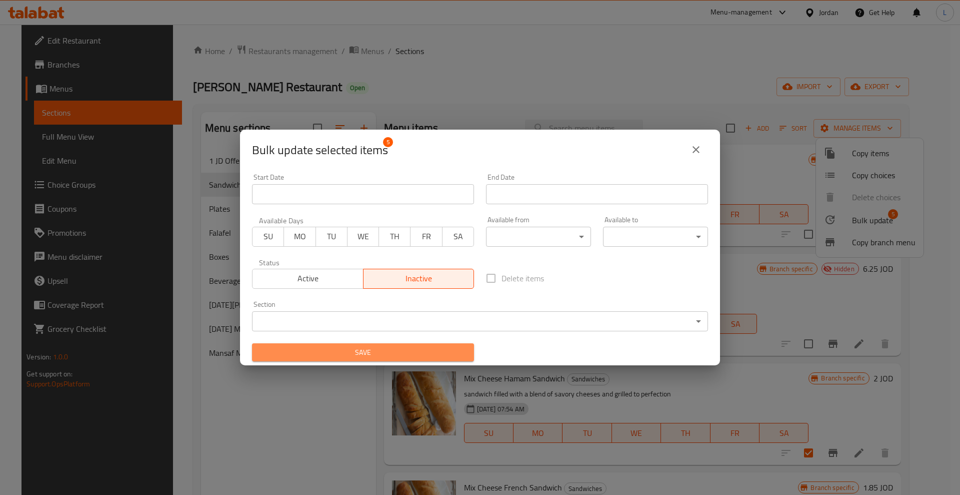
click at [416, 357] on span "Save" at bounding box center [363, 352] width 206 height 13
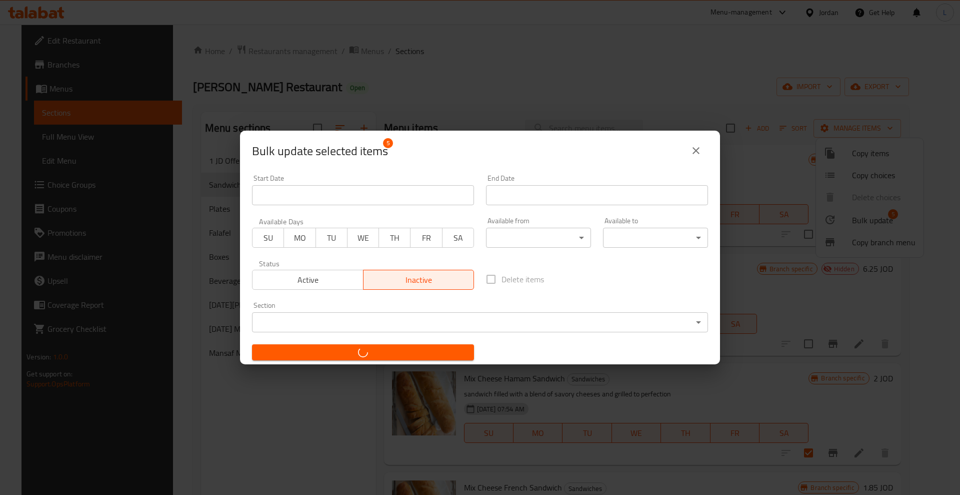
checkbox input "false"
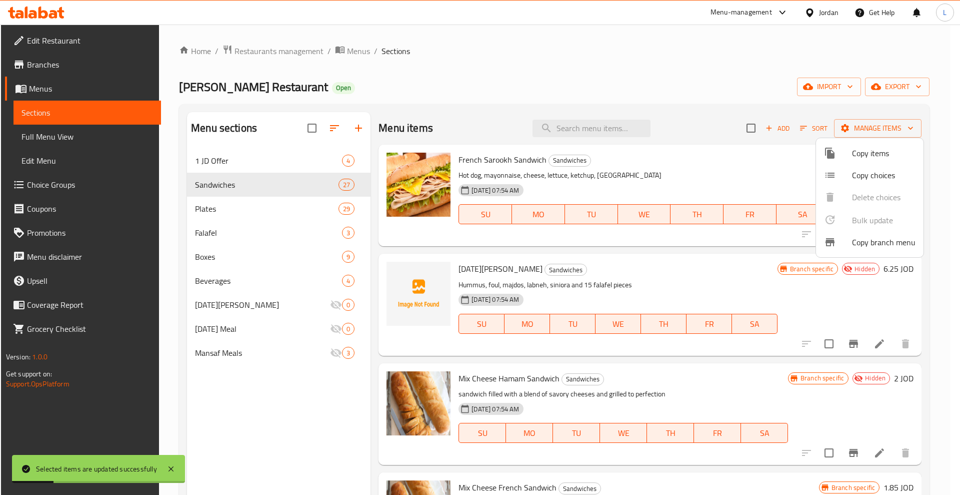
click at [247, 159] on div at bounding box center [480, 247] width 960 height 495
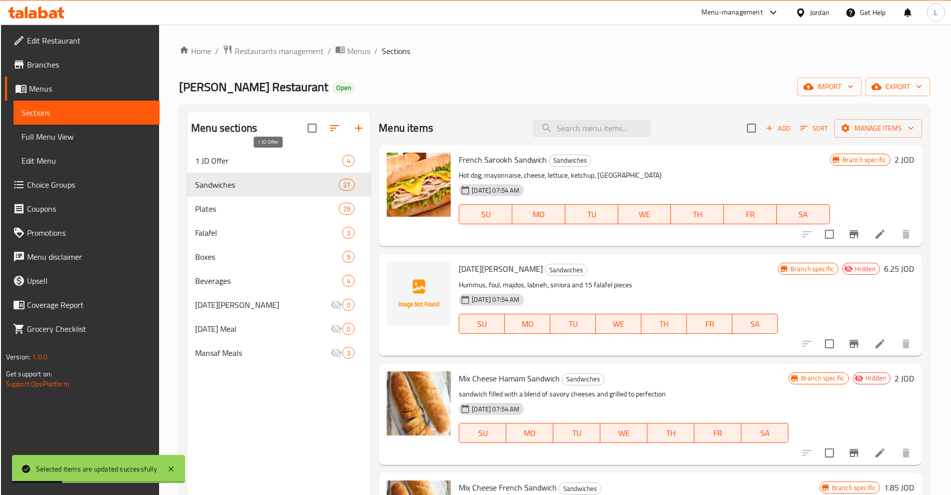
click at [253, 168] on div "1 JD Offer 4" at bounding box center [279, 161] width 184 height 24
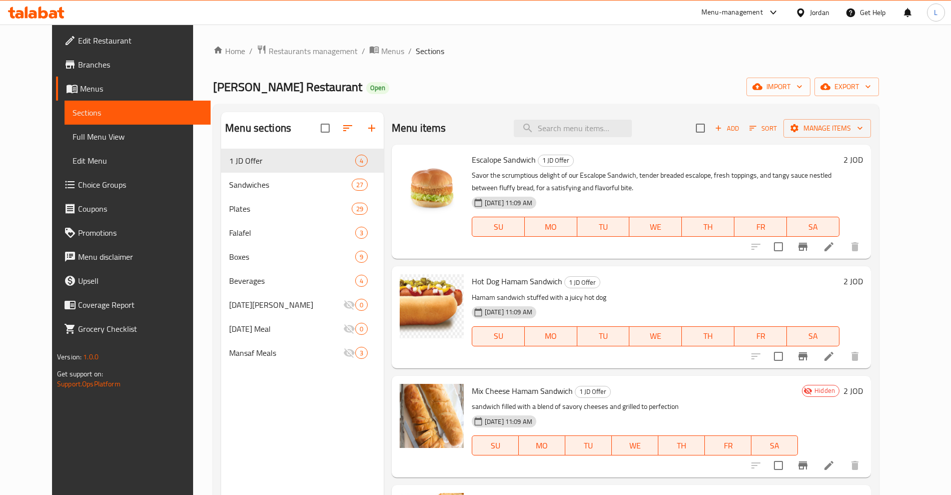
click at [478, 68] on div "Home / Restaurants management / Menus / Sections Abu Staif Restaurant Open impo…" at bounding box center [546, 330] width 666 height 570
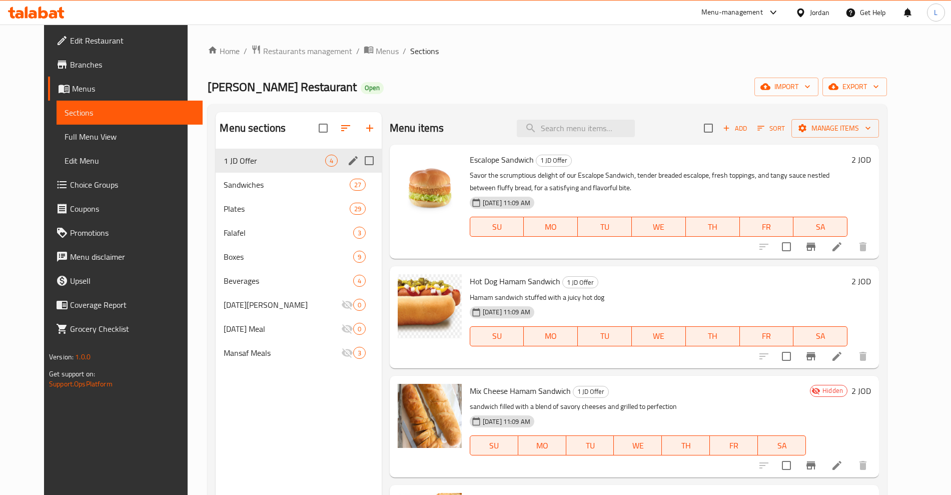
click at [272, 163] on span "1 JD Offer" at bounding box center [274, 161] width 101 height 12
click at [271, 161] on span "1 JD Offer" at bounding box center [274, 161] width 101 height 12
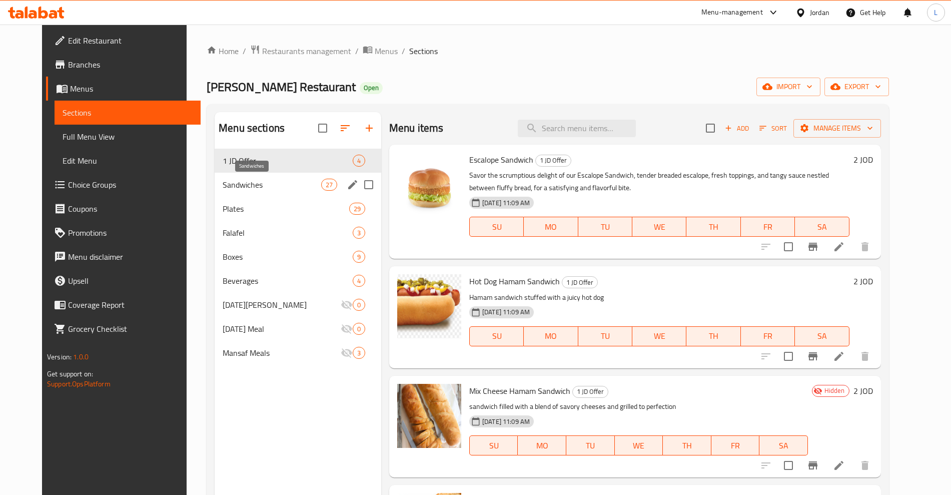
click at [264, 183] on span "Sandwiches" at bounding box center [272, 185] width 99 height 12
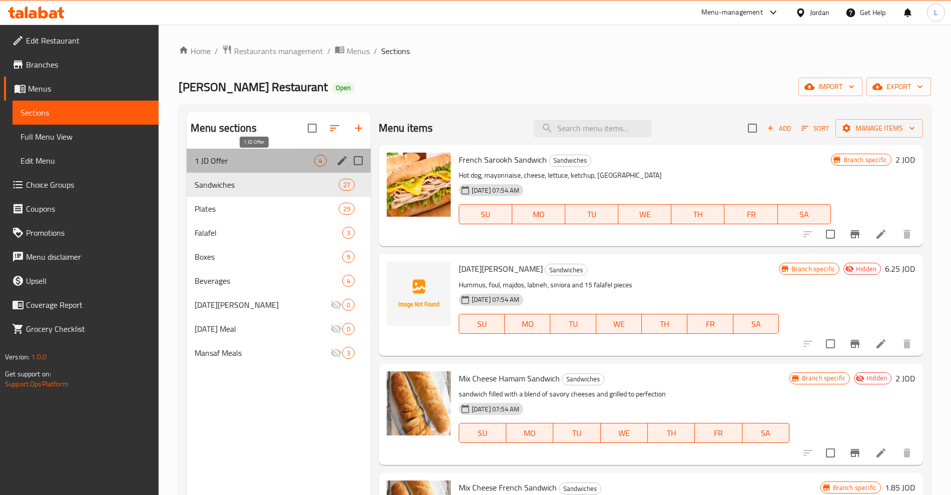
click at [261, 162] on span "1 JD Offer" at bounding box center [255, 161] width 120 height 12
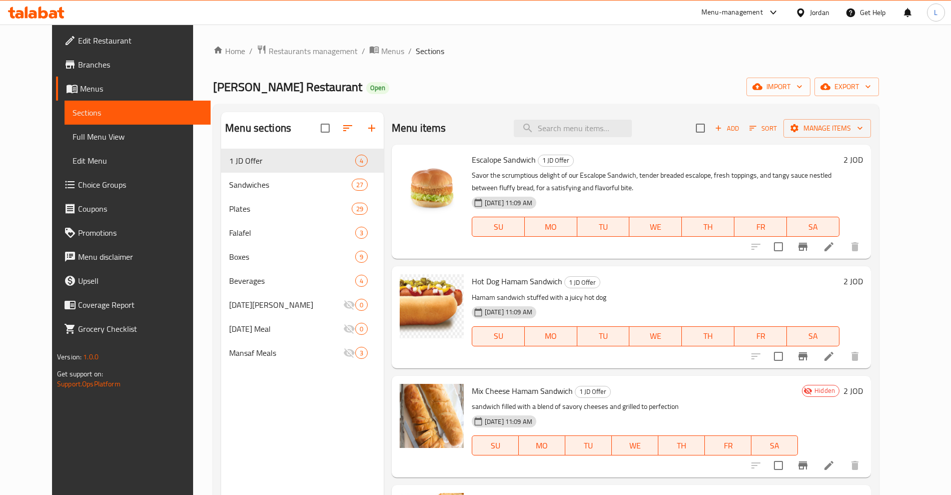
click at [458, 61] on div "Home / Restaurants management / Menus / Sections Abu Staif Restaurant Open impo…" at bounding box center [546, 330] width 666 height 570
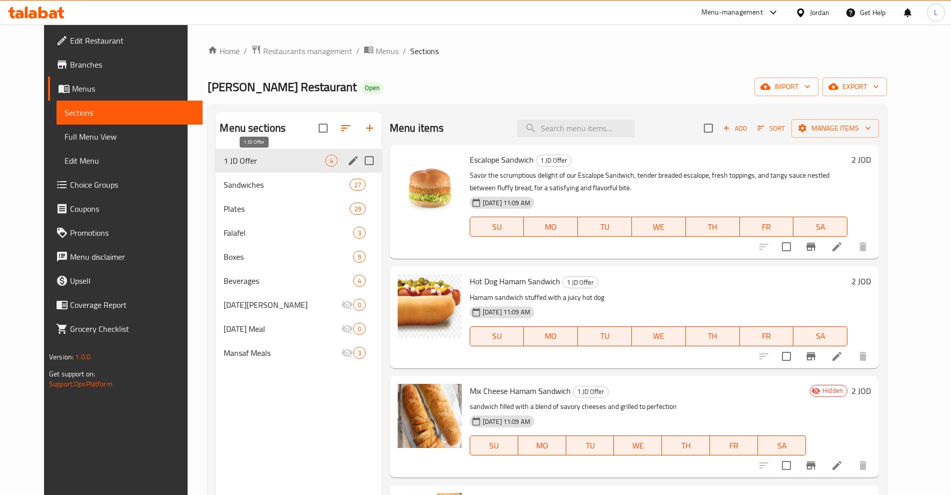
click at [259, 159] on span "1 JD Offer" at bounding box center [274, 161] width 101 height 12
click at [349, 157] on icon "edit" at bounding box center [353, 160] width 9 height 9
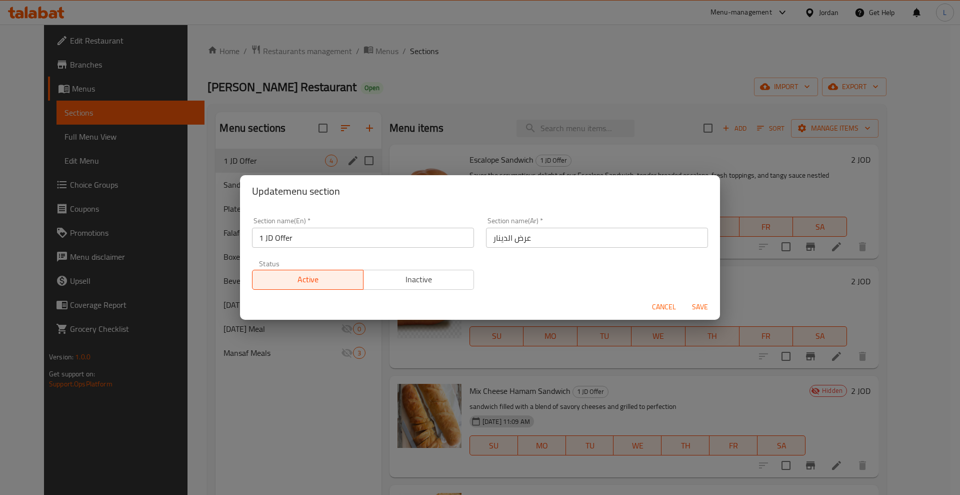
click at [524, 80] on div "Update menu section Section name(En)   * 1 JD Offer Section name(En) * Section …" at bounding box center [480, 247] width 960 height 495
click at [707, 308] on span "Save" at bounding box center [700, 307] width 24 height 13
